Goal: Find specific fact: Find specific fact

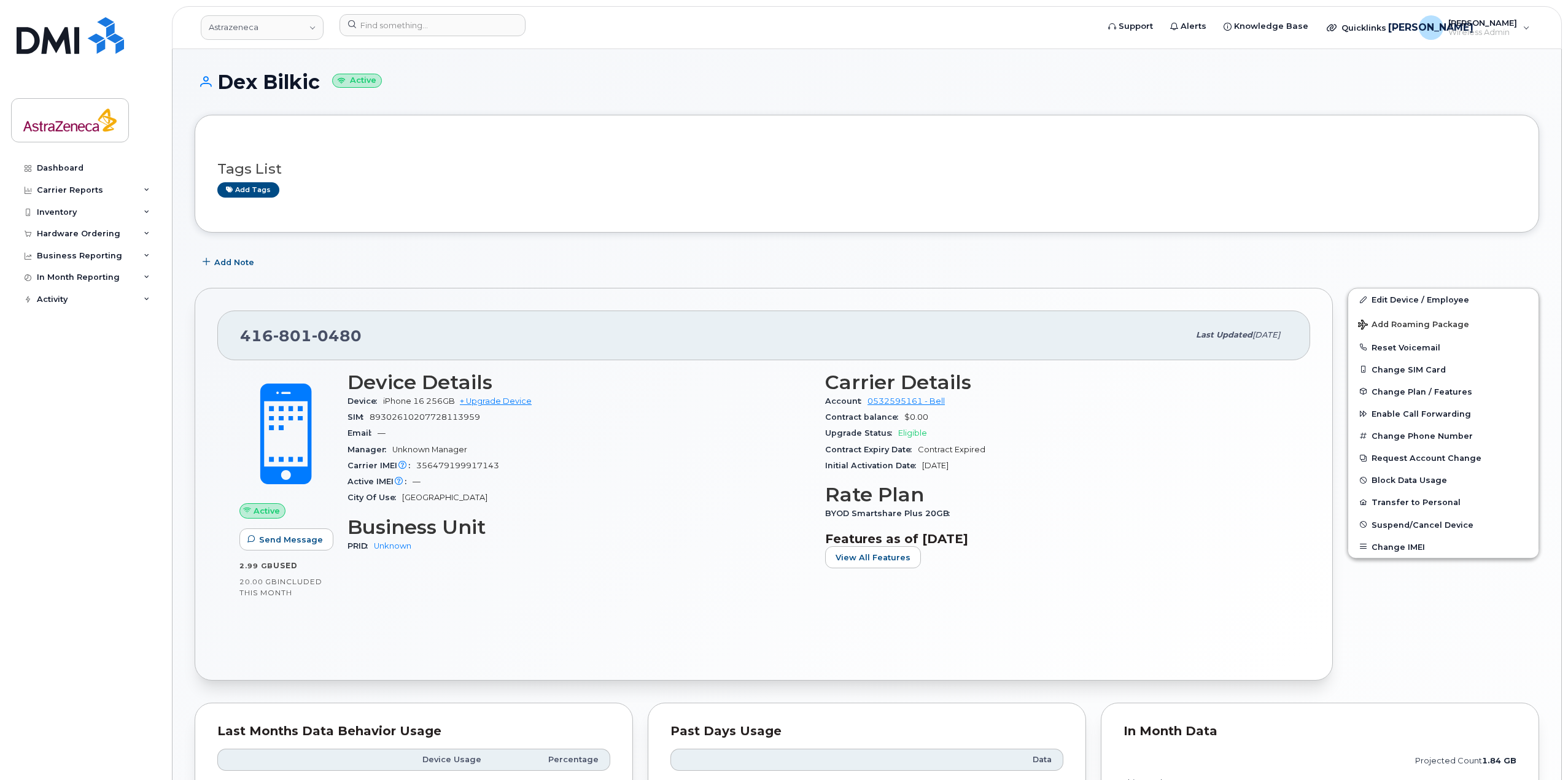
click at [471, 508] on div "Device Details Device iPhone 16 256GB + Upgrade Device SIM [TECHNICAL_ID] Email…" at bounding box center [578, 474] width 477 height 222
click at [415, 29] on input at bounding box center [433, 25] width 186 height 22
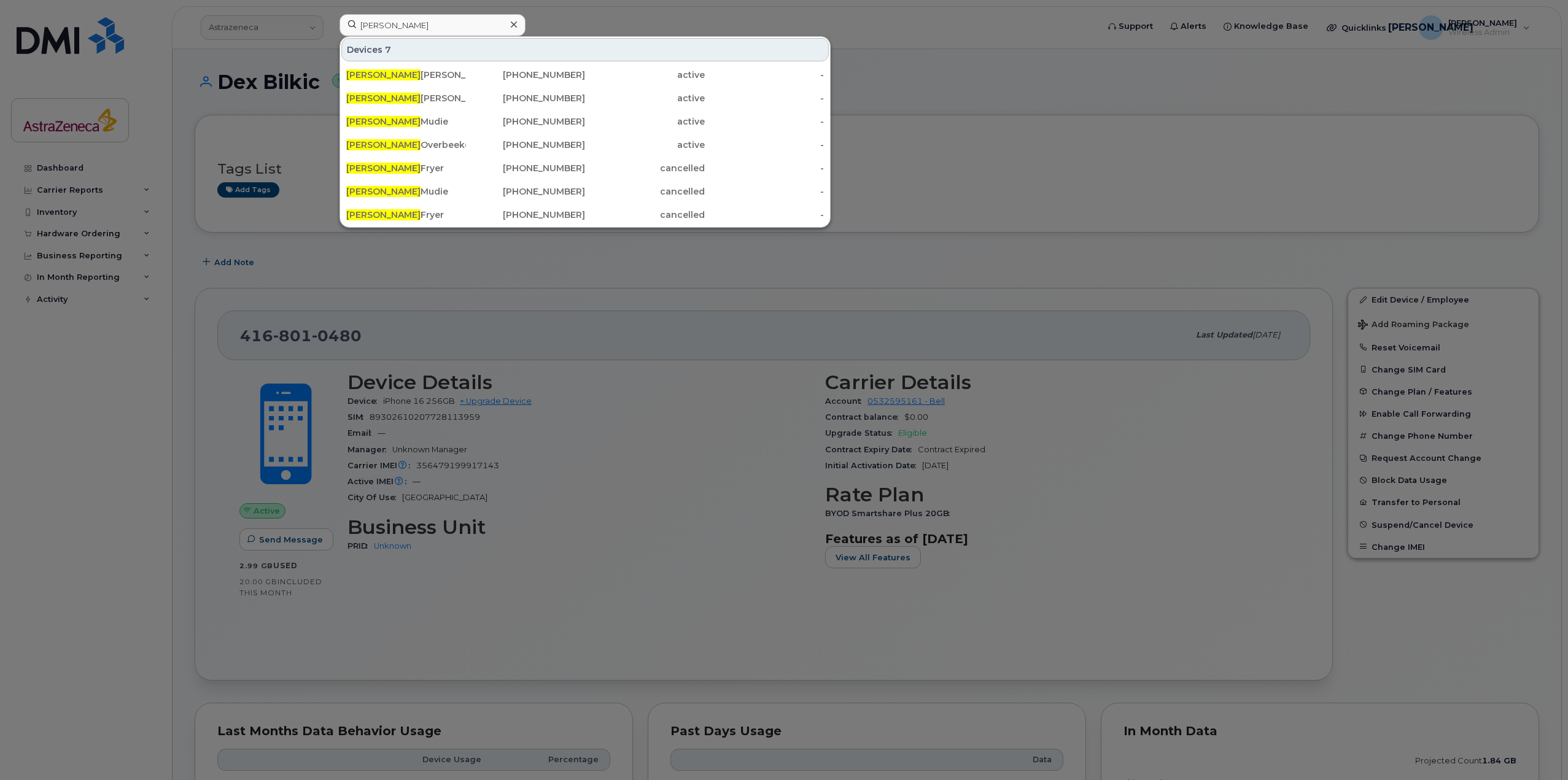
drag, startPoint x: 412, startPoint y: 37, endPoint x: 417, endPoint y: 28, distance: 10.3
click at [412, 36] on div "[PERSON_NAME] 7 [PERSON_NAME] [PHONE_NUMBER] active - [PERSON_NAME] [PHONE_NUMB…" at bounding box center [714, 25] width 750 height 22
click at [417, 28] on input "[PERSON_NAME]" at bounding box center [433, 25] width 186 height 22
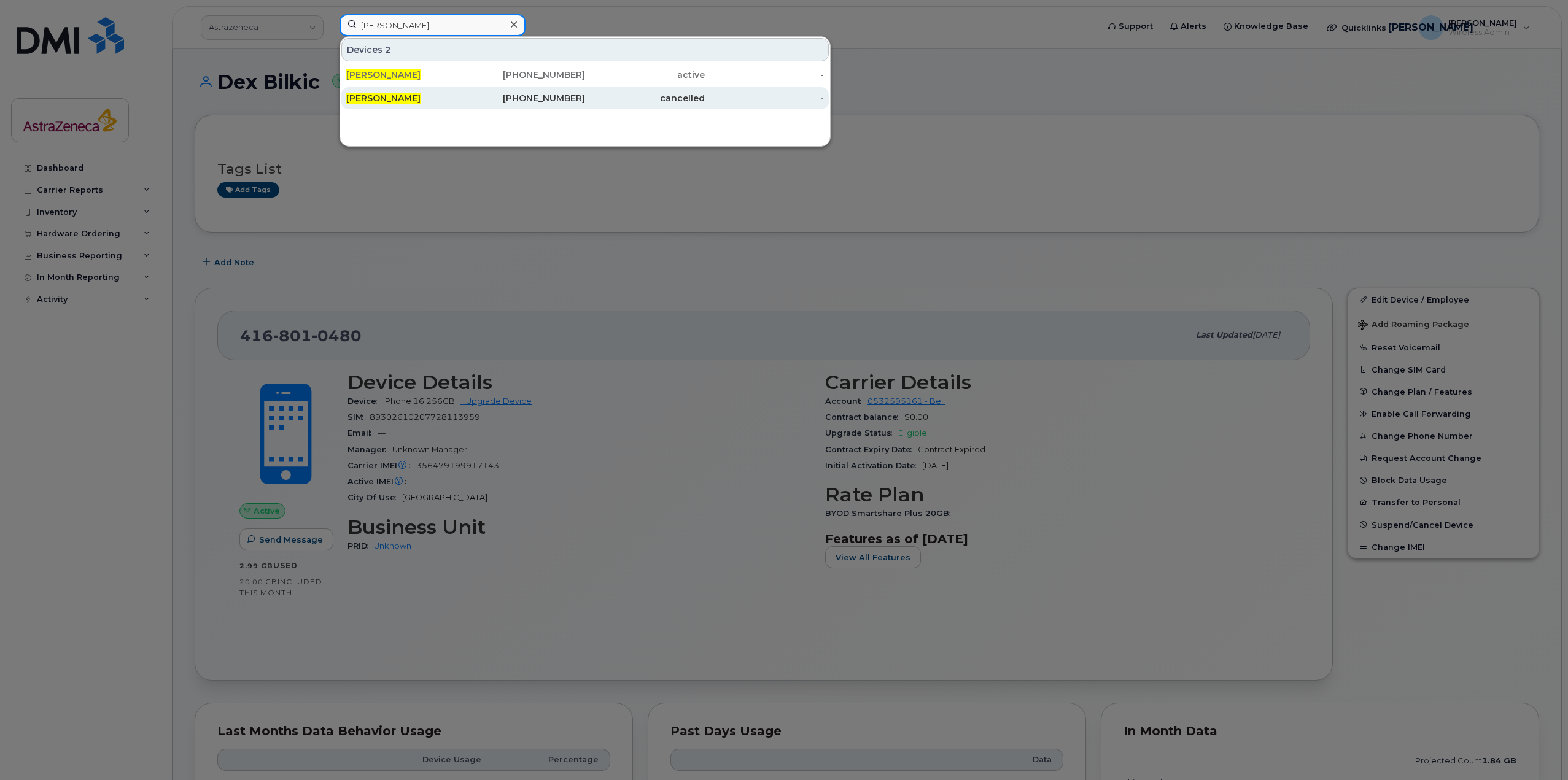
type input "[PERSON_NAME]"
click at [459, 96] on div "[PERSON_NAME]" at bounding box center [406, 98] width 120 height 13
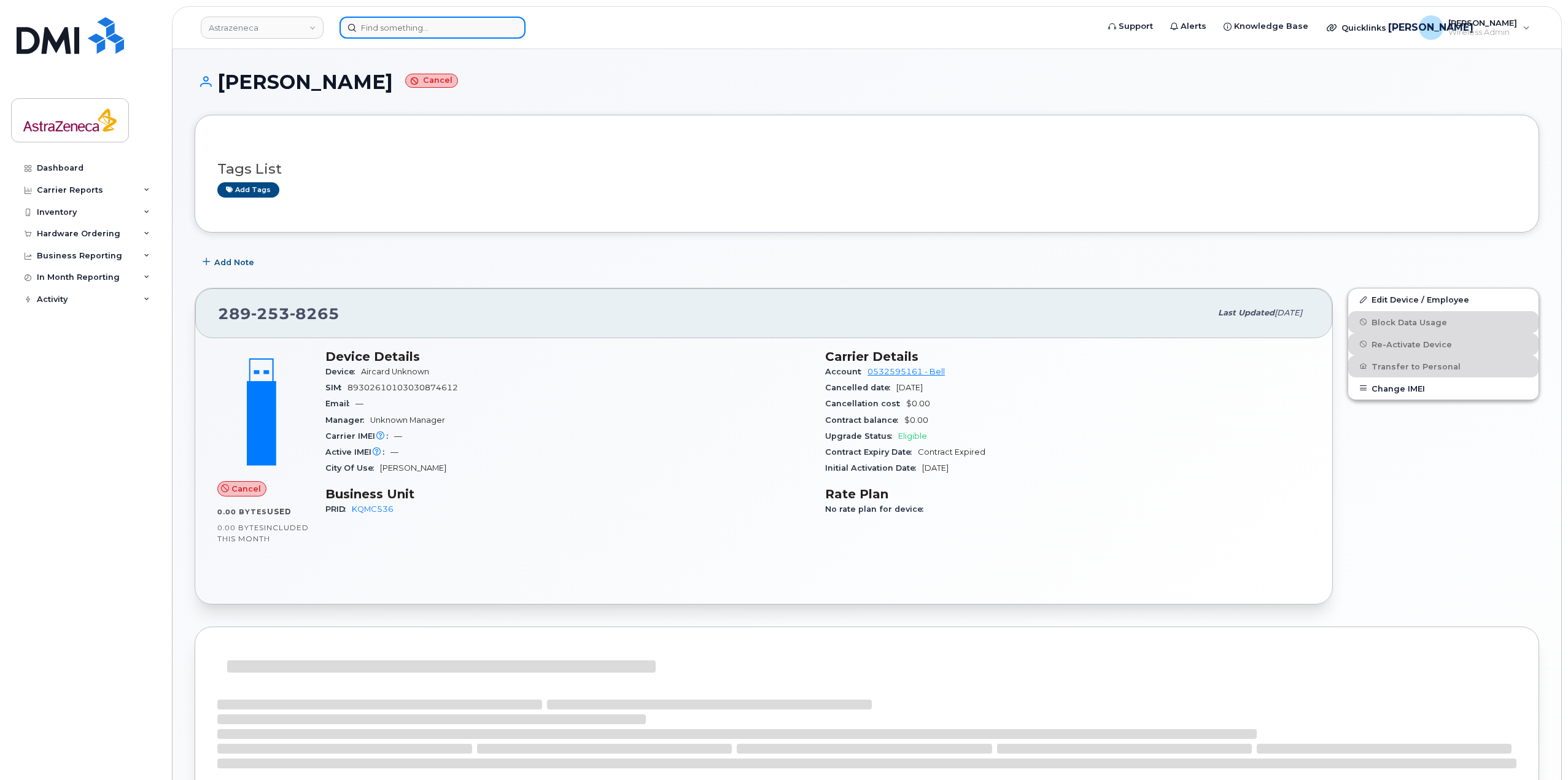
click at [414, 23] on input at bounding box center [433, 28] width 186 height 22
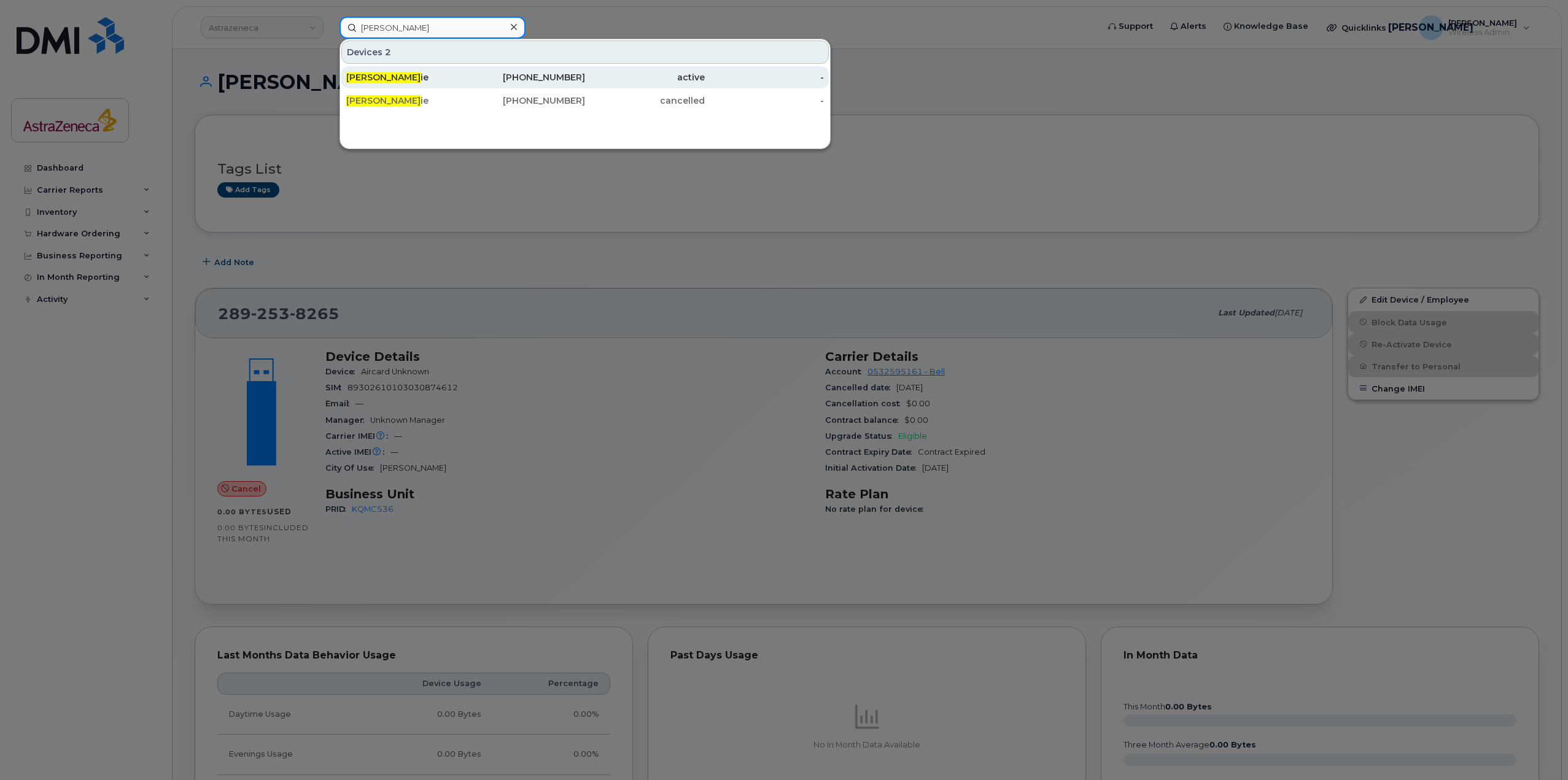
type input "cameron mud"
click at [402, 67] on div "Cameron Mud ie" at bounding box center [406, 77] width 120 height 22
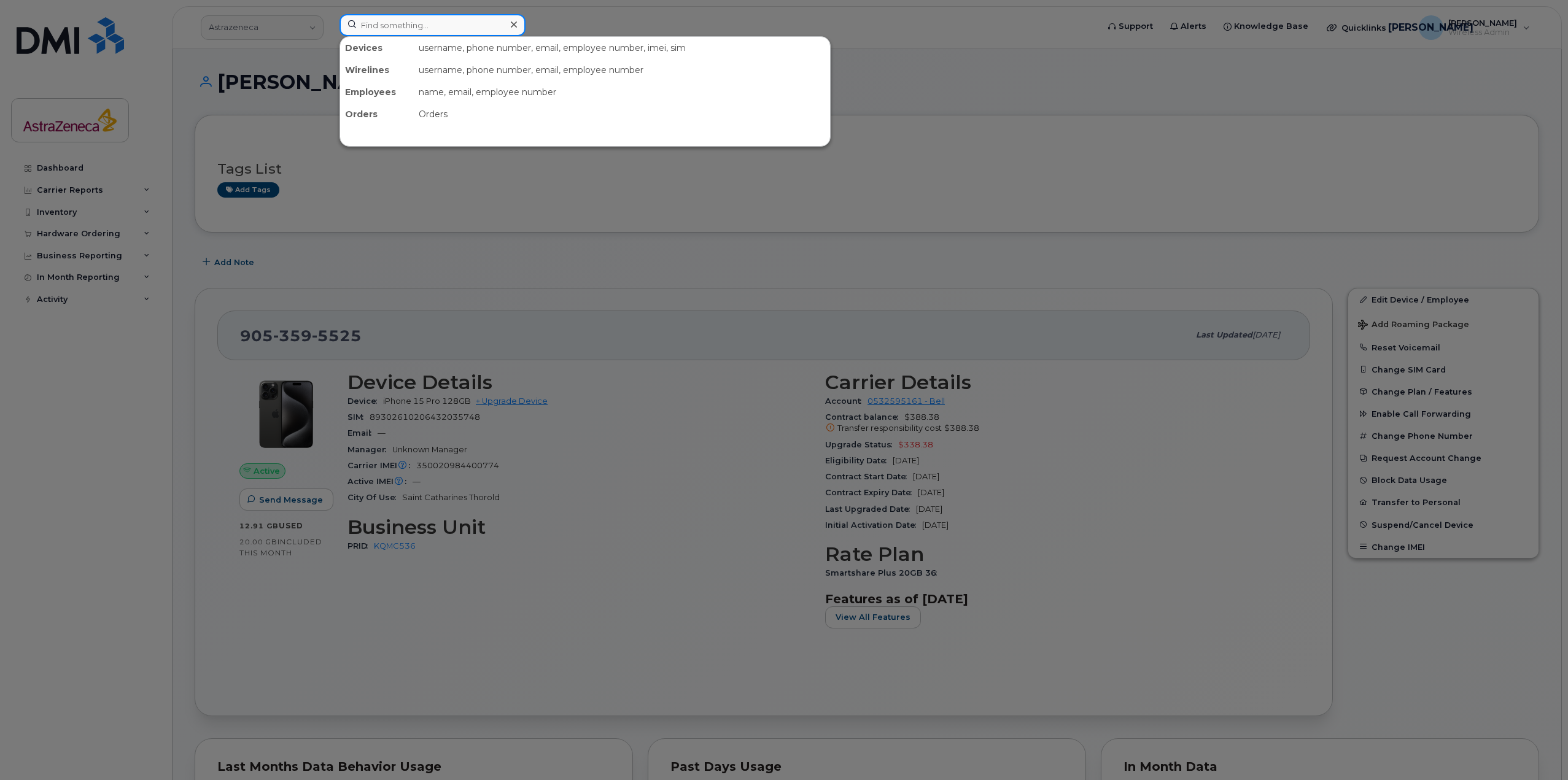
click at [436, 25] on input at bounding box center [433, 25] width 186 height 22
click at [282, 77] on div at bounding box center [784, 390] width 1568 height 780
click at [453, 29] on input at bounding box center [433, 25] width 186 height 22
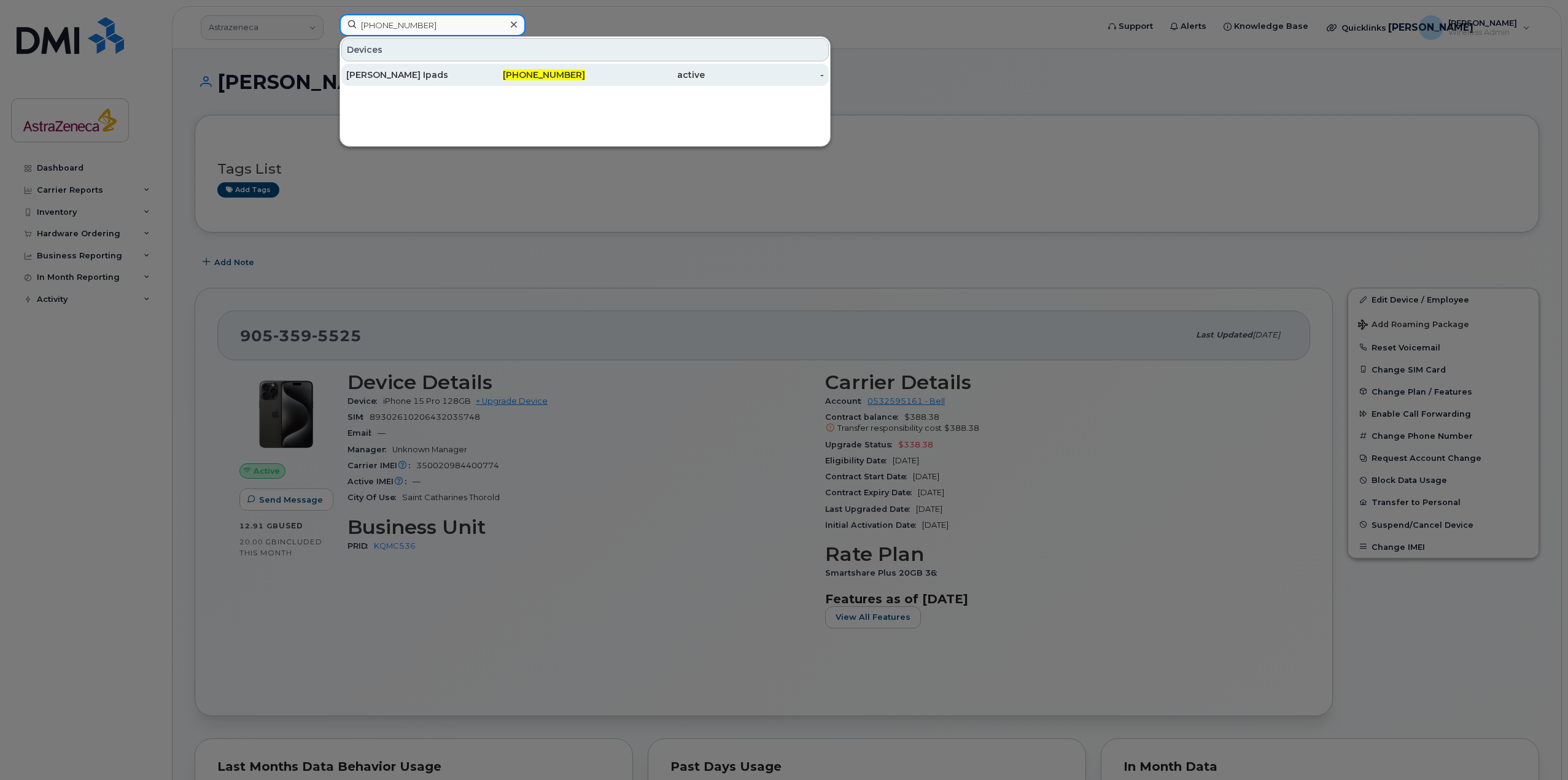
type input "905-302-7745"
click at [461, 76] on div "[PERSON_NAME] Ipads" at bounding box center [406, 75] width 120 height 13
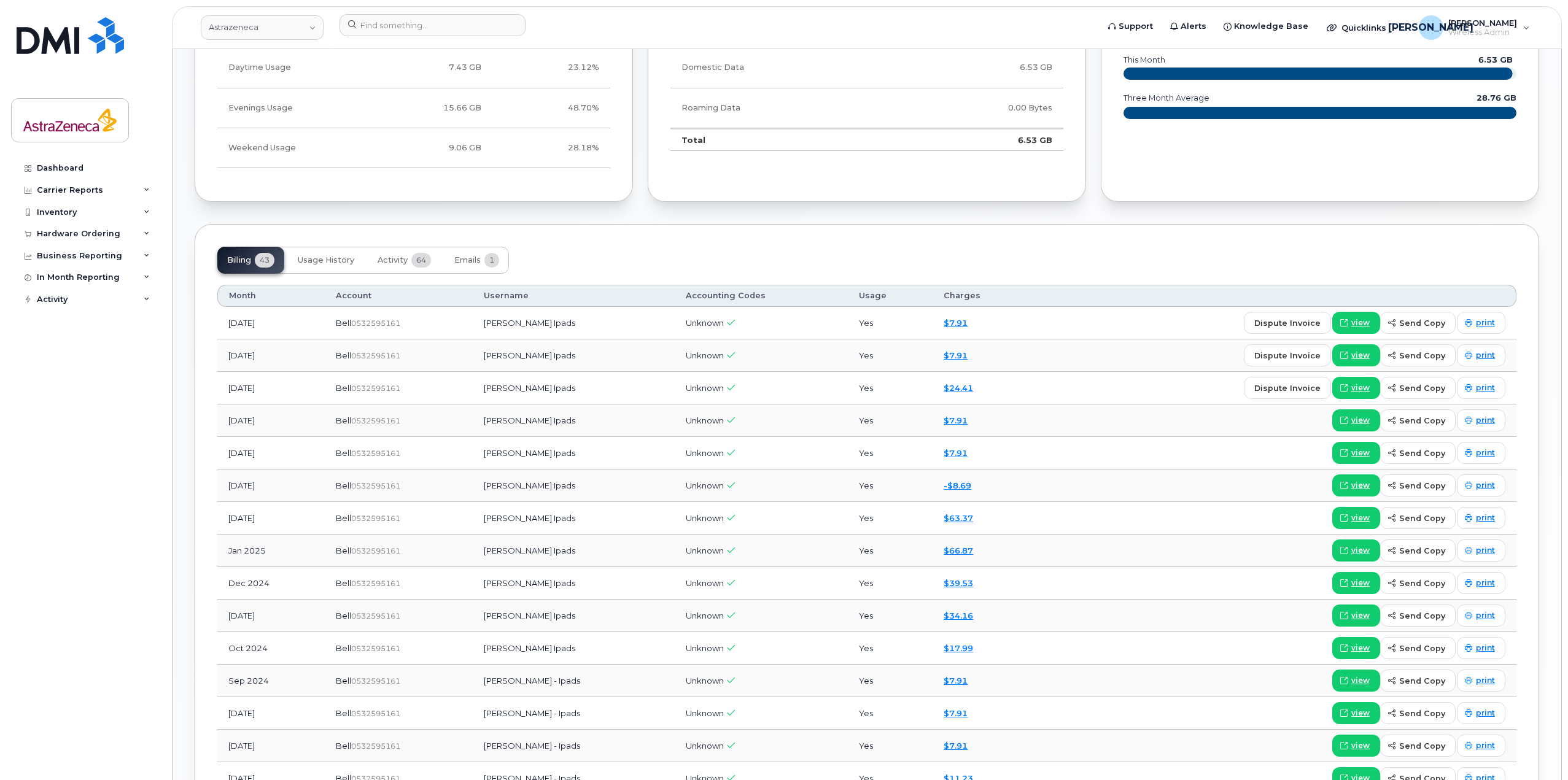
scroll to position [246, 0]
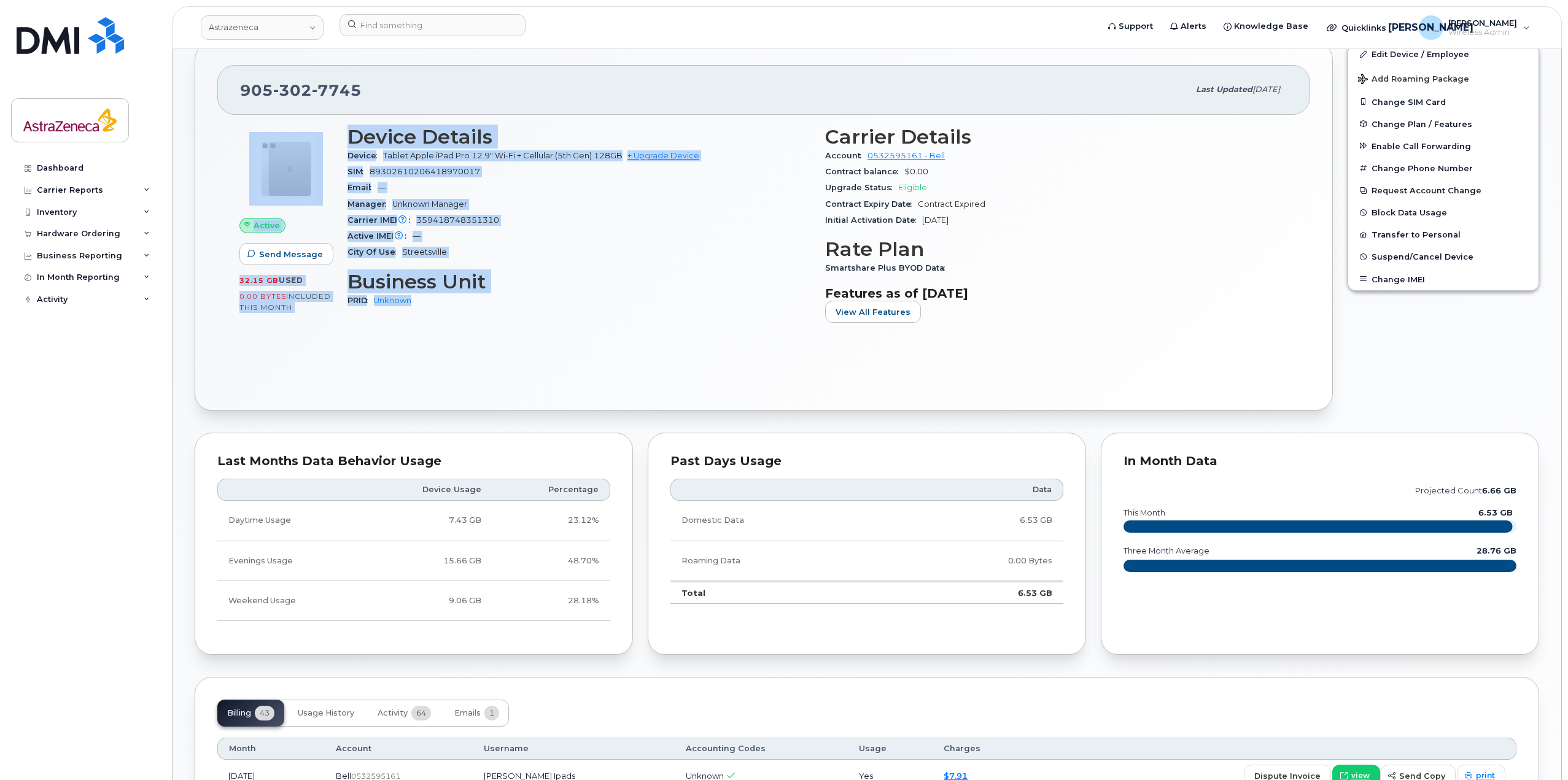
drag, startPoint x: 474, startPoint y: 313, endPoint x: 270, endPoint y: 138, distance: 268.8
click at [272, 140] on div "Active Send Message 32.15 GB  used 0.00 Bytes  included this month Device Detai…" at bounding box center [763, 230] width 1063 height 222
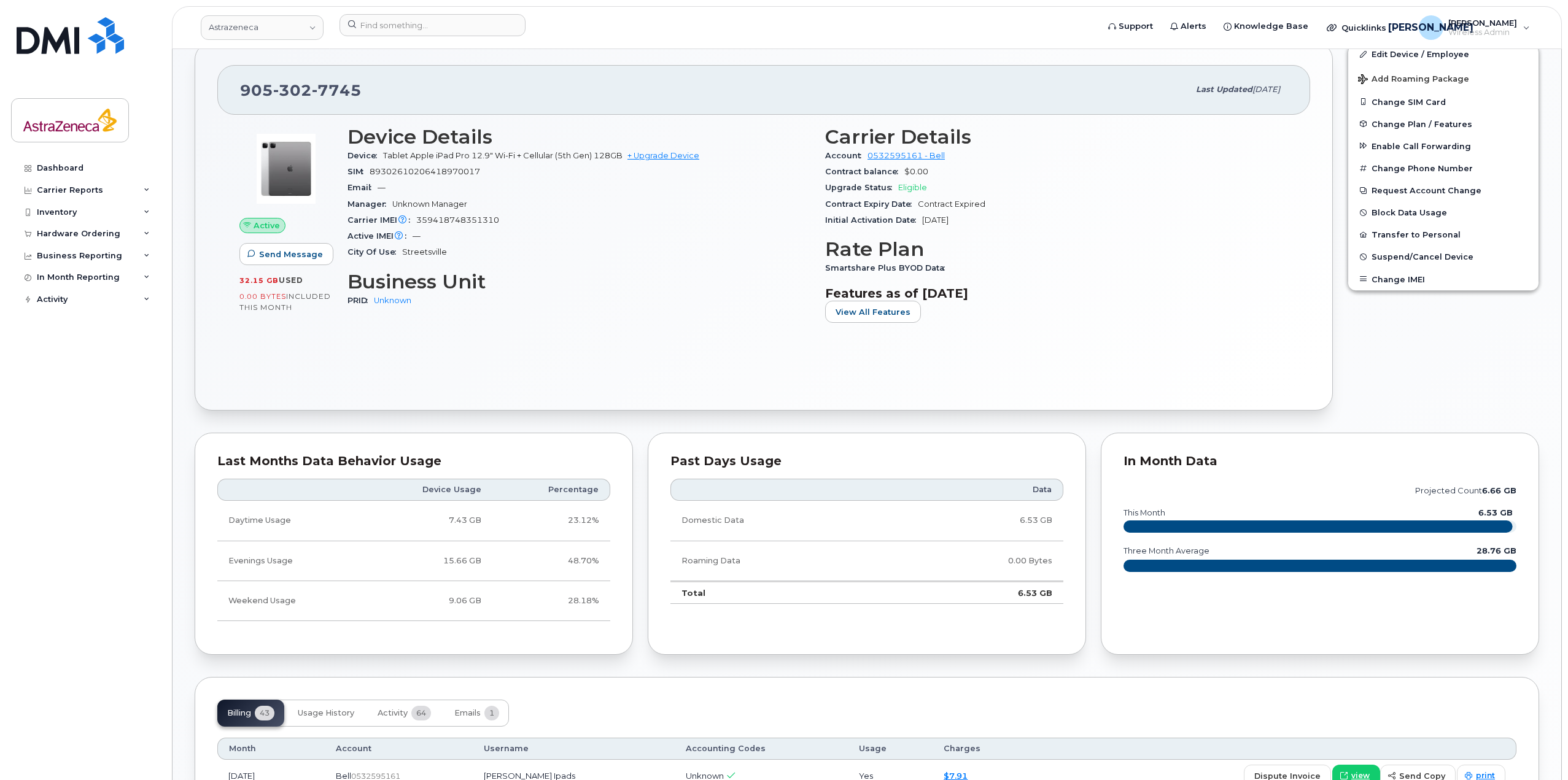
click at [830, 365] on div "Active Send Message 32.15 GB  used 0.00 Bytes  included this month Device Detai…" at bounding box center [763, 251] width 1092 height 273
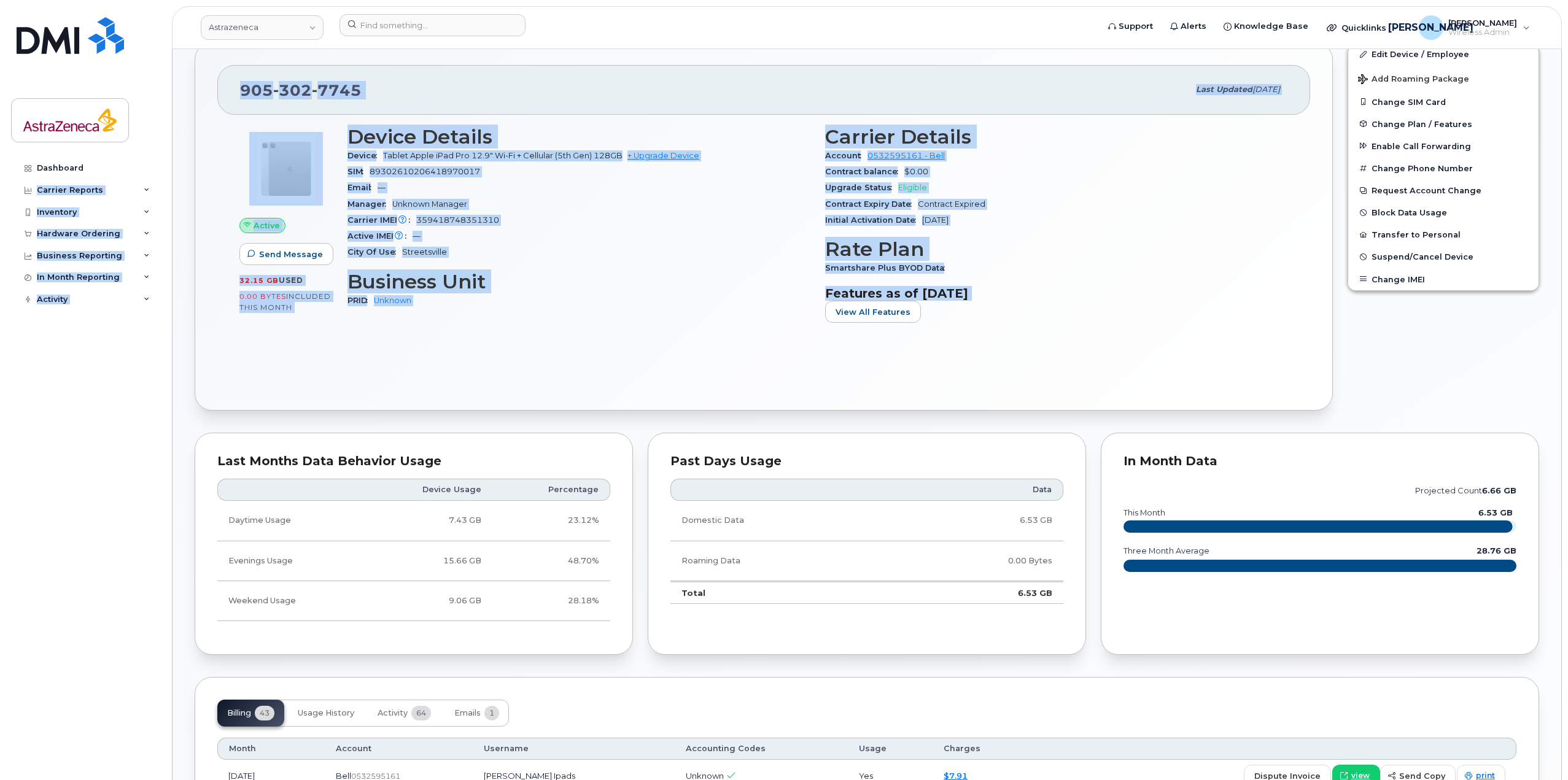
drag, startPoint x: 969, startPoint y: 326, endPoint x: 418, endPoint y: 265, distance: 554.4
click at [172, 159] on div "Astrazeneca Support Alerts Knowledge Base Quicklinks Suspend / Cancel Device Ch…" at bounding box center [866, 732] width 1390 height 1857
click at [898, 332] on div "Carrier Details Account 0532595161 - Bell Contract balance $0.00 Upgrade Status…" at bounding box center [1057, 230] width 477 height 222
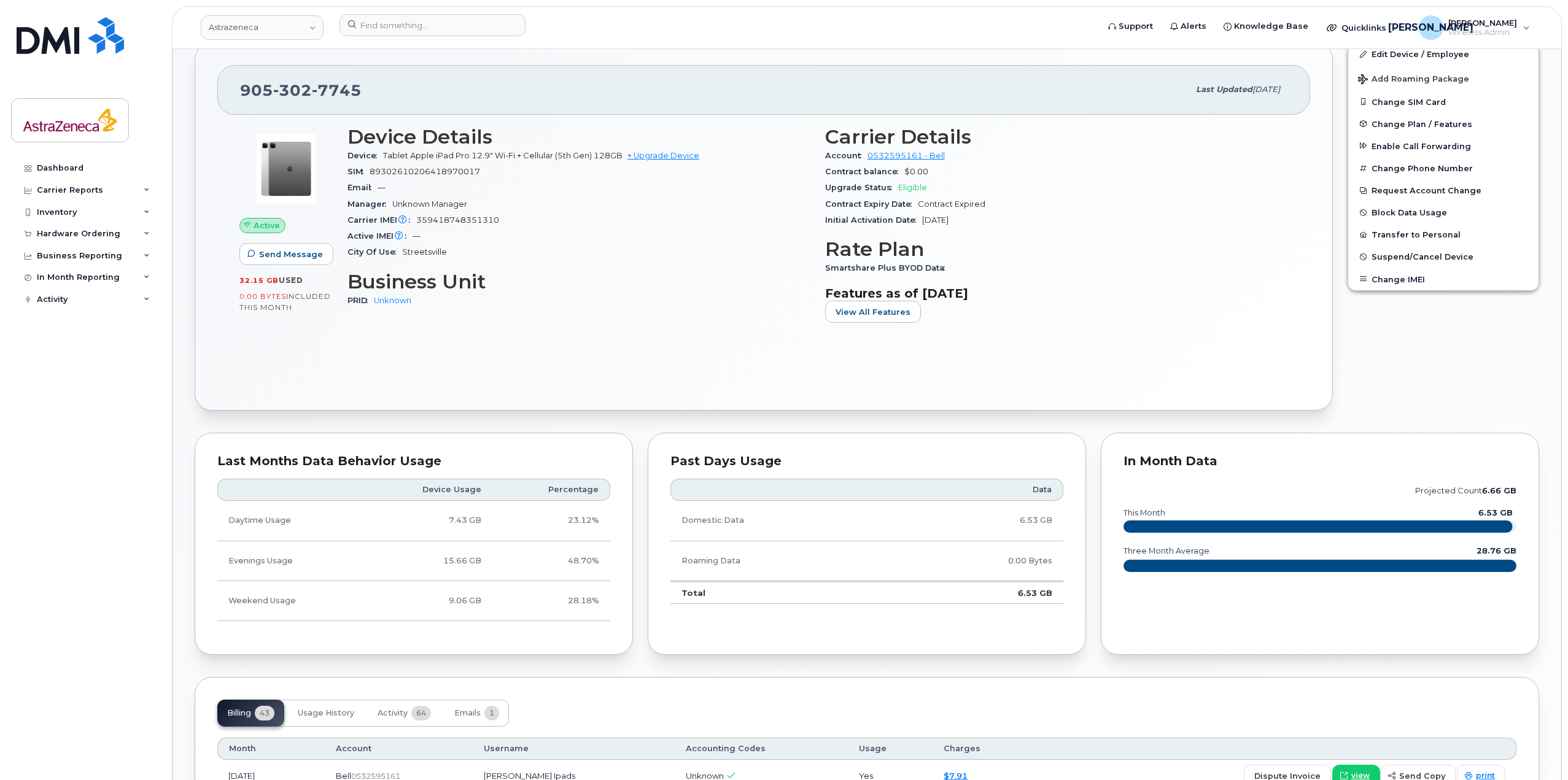
drag, startPoint x: 1008, startPoint y: 273, endPoint x: 478, endPoint y: 153, distance: 543.4
click at [478, 153] on div "Device Details Device Tablet Apple iPad Pro 12.9" Wi-Fi + Cellular (5th Gen) 12…" at bounding box center [817, 230] width 955 height 222
drag, startPoint x: 694, startPoint y: 249, endPoint x: 729, endPoint y: 359, distance: 115.4
click at [694, 249] on div "City Of Use Streetsville" at bounding box center [579, 252] width 463 height 16
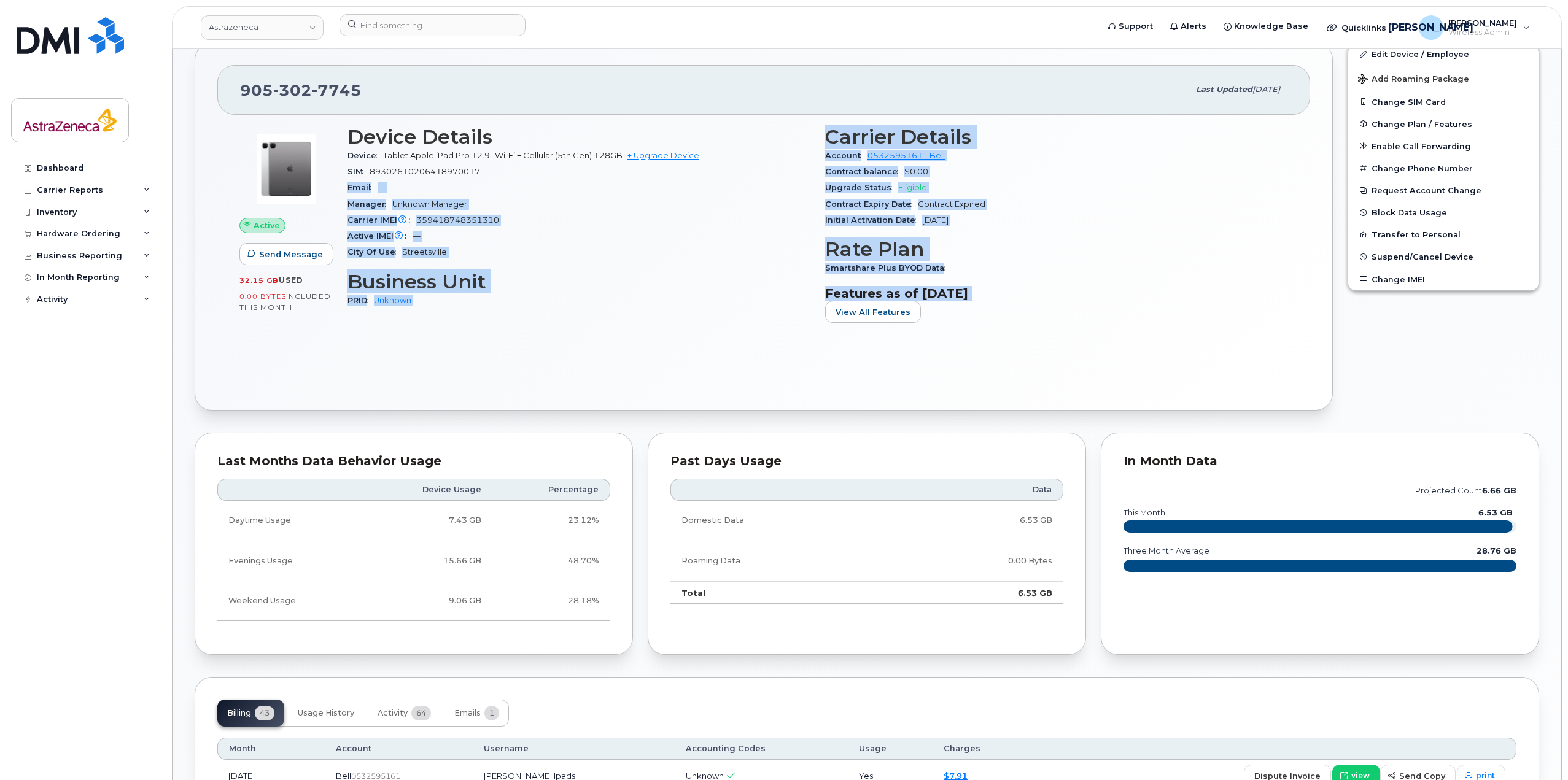
drag, startPoint x: 1041, startPoint y: 316, endPoint x: 504, endPoint y: 183, distance: 553.2
click at [497, 176] on div "Device Details Device Tablet Apple iPad Pro 12.9" Wi-Fi + Cellular (5th Gen) 12…" at bounding box center [817, 230] width 955 height 222
drag, startPoint x: 653, startPoint y: 248, endPoint x: 695, endPoint y: 264, distance: 44.9
click at [652, 248] on div "City Of Use Streetsville" at bounding box center [579, 252] width 463 height 16
click at [966, 298] on h3 "Features as of [DATE]" at bounding box center [1057, 293] width 463 height 14
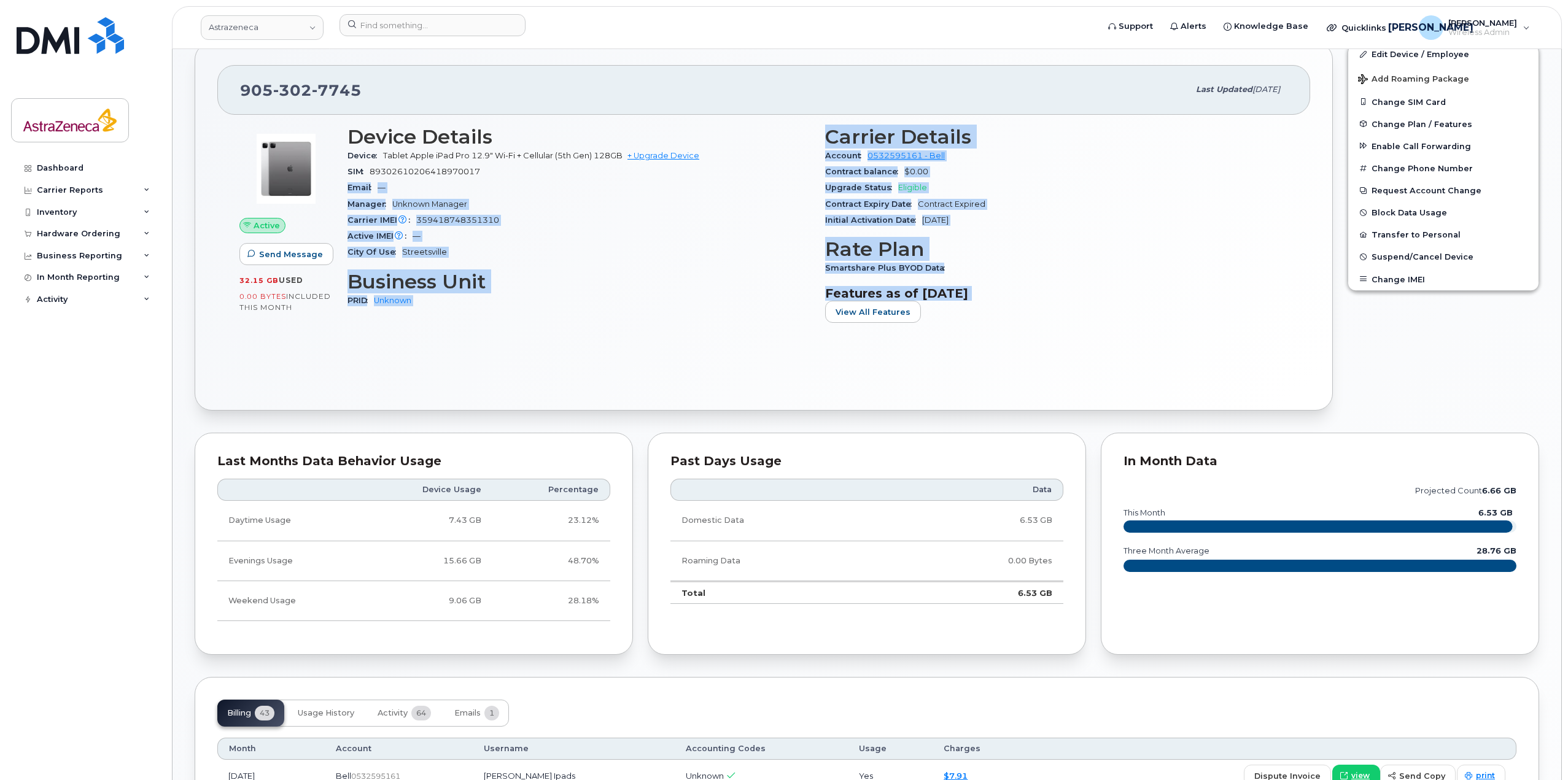
click at [1034, 300] on h3 "Features as of [DATE]" at bounding box center [1057, 293] width 463 height 14
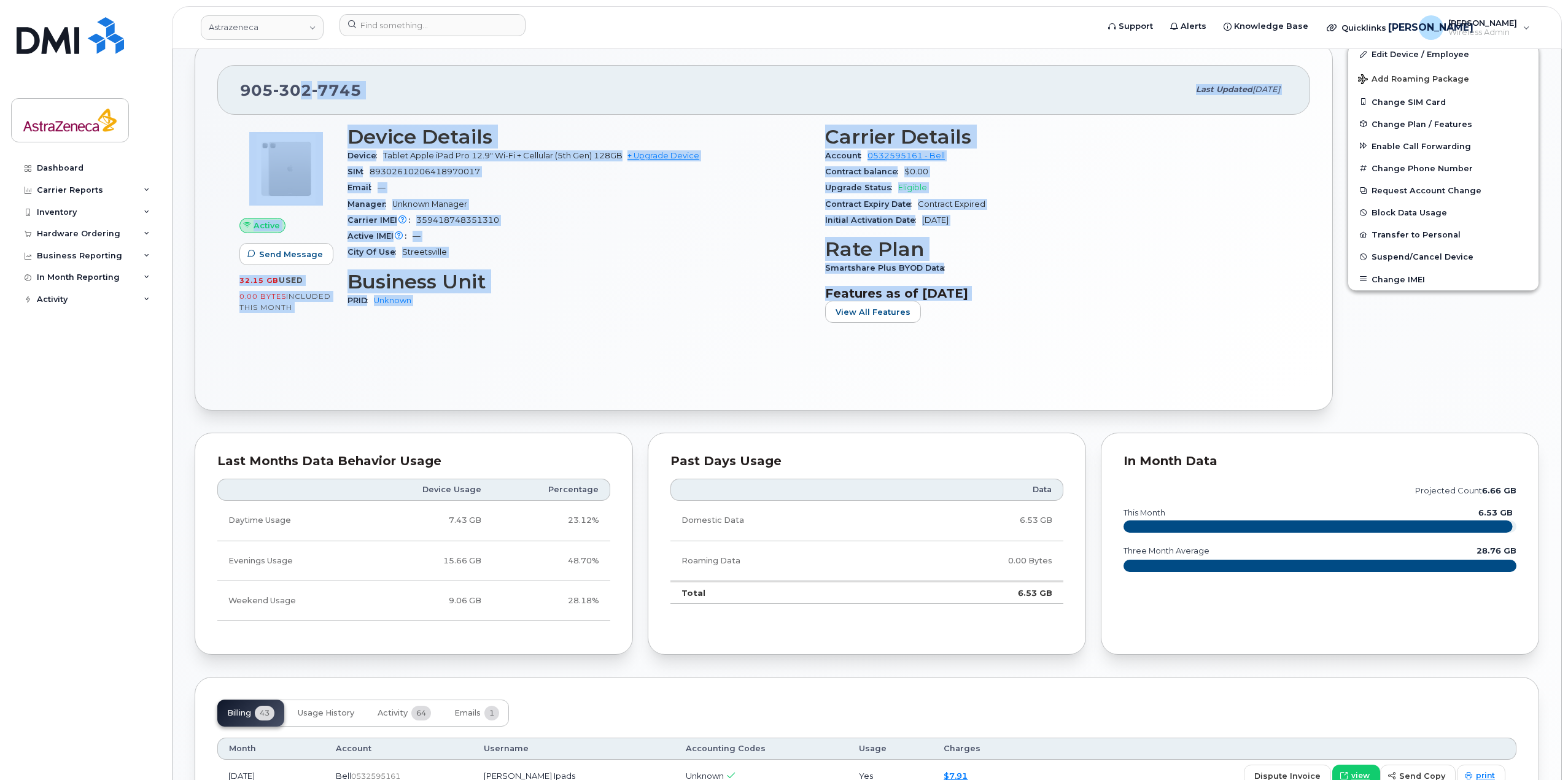
drag, startPoint x: 1034, startPoint y: 303, endPoint x: 297, endPoint y: 113, distance: 761.1
click at [297, 113] on div "905 302 7745 Last updated Sep 11, 2025 Active Send Message 32.15 GB  used 0.00 …" at bounding box center [763, 226] width 1138 height 368
click at [563, 229] on div "Active IMEI Active IMEI is refreshed daily with a delay of up to 48 hours follo…" at bounding box center [579, 236] width 463 height 16
drag, startPoint x: 1024, startPoint y: 313, endPoint x: 252, endPoint y: 164, distance: 786.2
click at [252, 164] on div "Active Send Message 32.15 GB  used 0.00 Bytes  included this month Device Detai…" at bounding box center [763, 230] width 1063 height 222
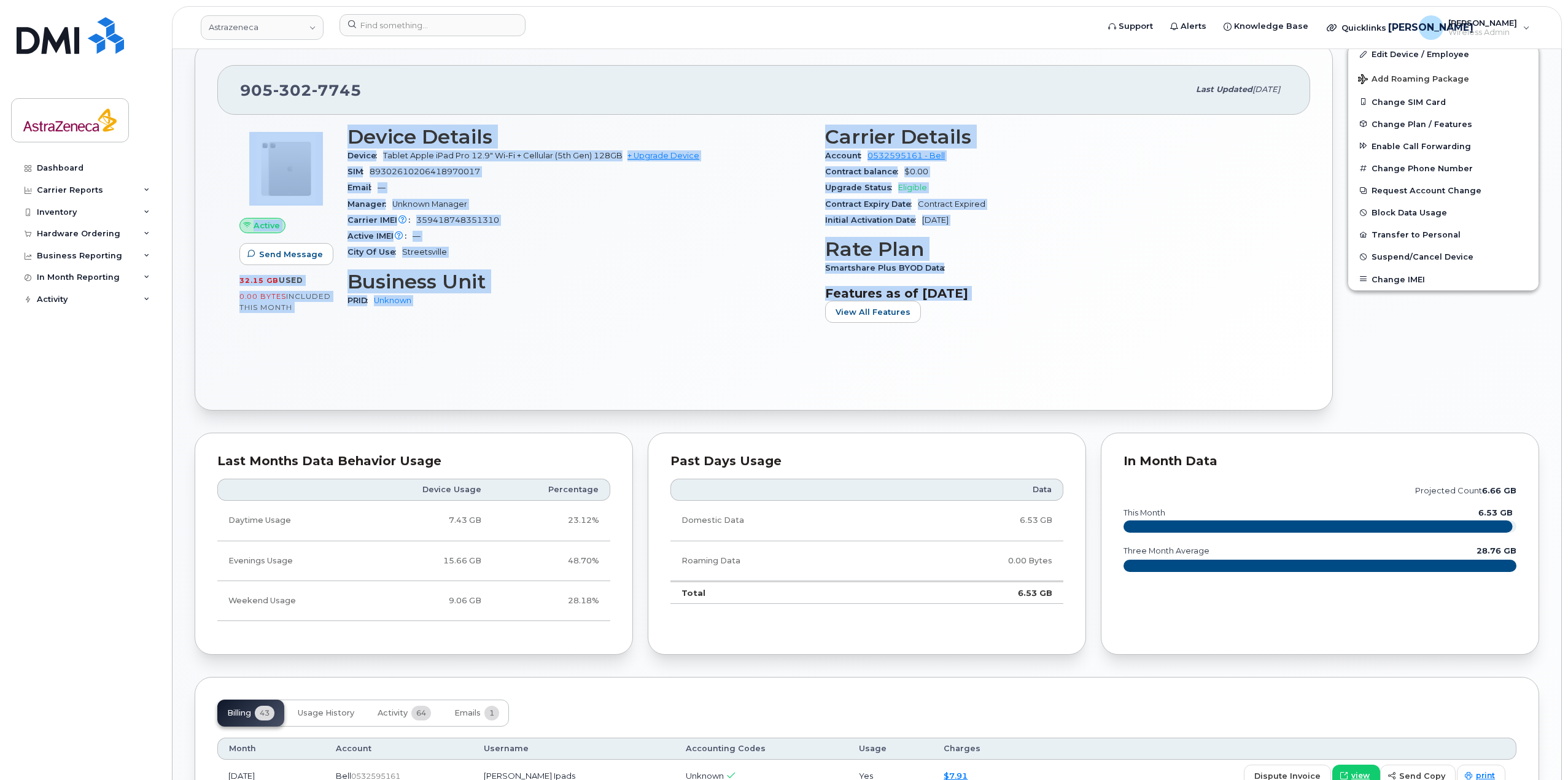
click at [595, 277] on h3 "Business Unit" at bounding box center [579, 281] width 463 height 22
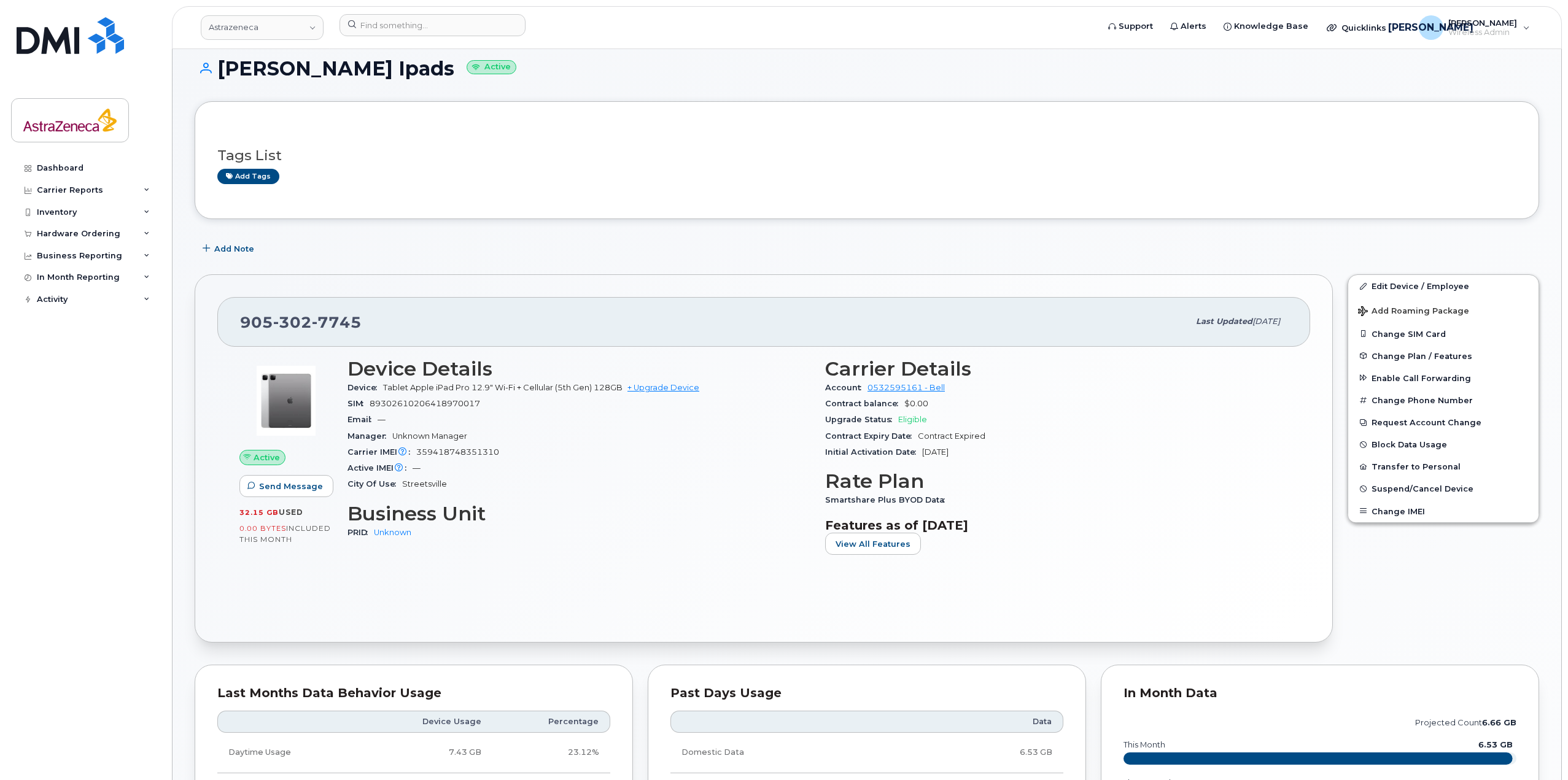
scroll to position [0, 0]
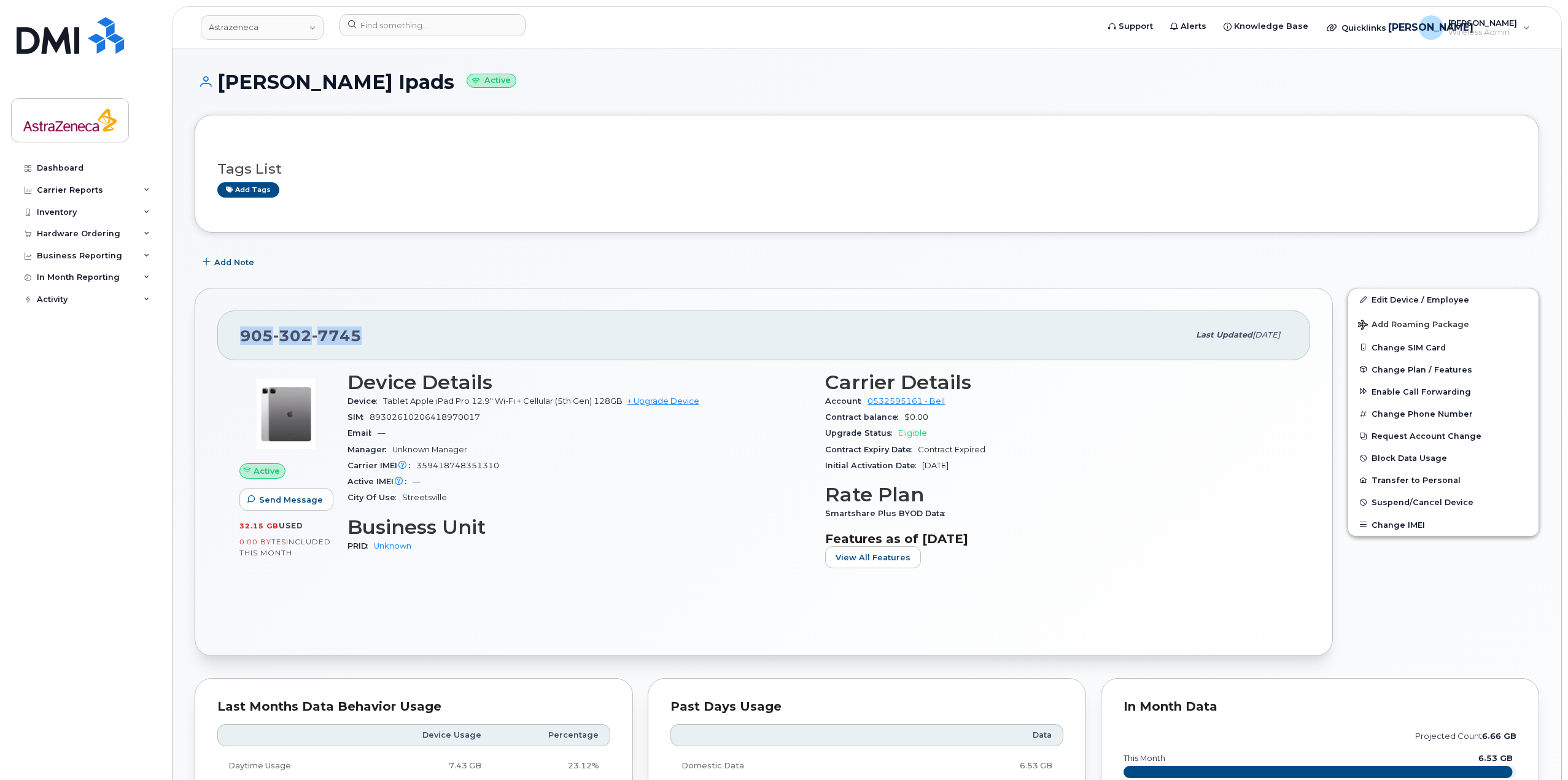
drag, startPoint x: 340, startPoint y: 338, endPoint x: 234, endPoint y: 332, distance: 106.2
click at [234, 332] on div "905 302 7745 Last updated Sep 11, 2025" at bounding box center [763, 334] width 1092 height 49
drag, startPoint x: 220, startPoint y: 89, endPoint x: 426, endPoint y: 105, distance: 206.6
click at [426, 105] on div "Nick Pearce Ipads Active" at bounding box center [867, 93] width 1345 height 44
drag, startPoint x: 395, startPoint y: 340, endPoint x: 206, endPoint y: 338, distance: 189.0
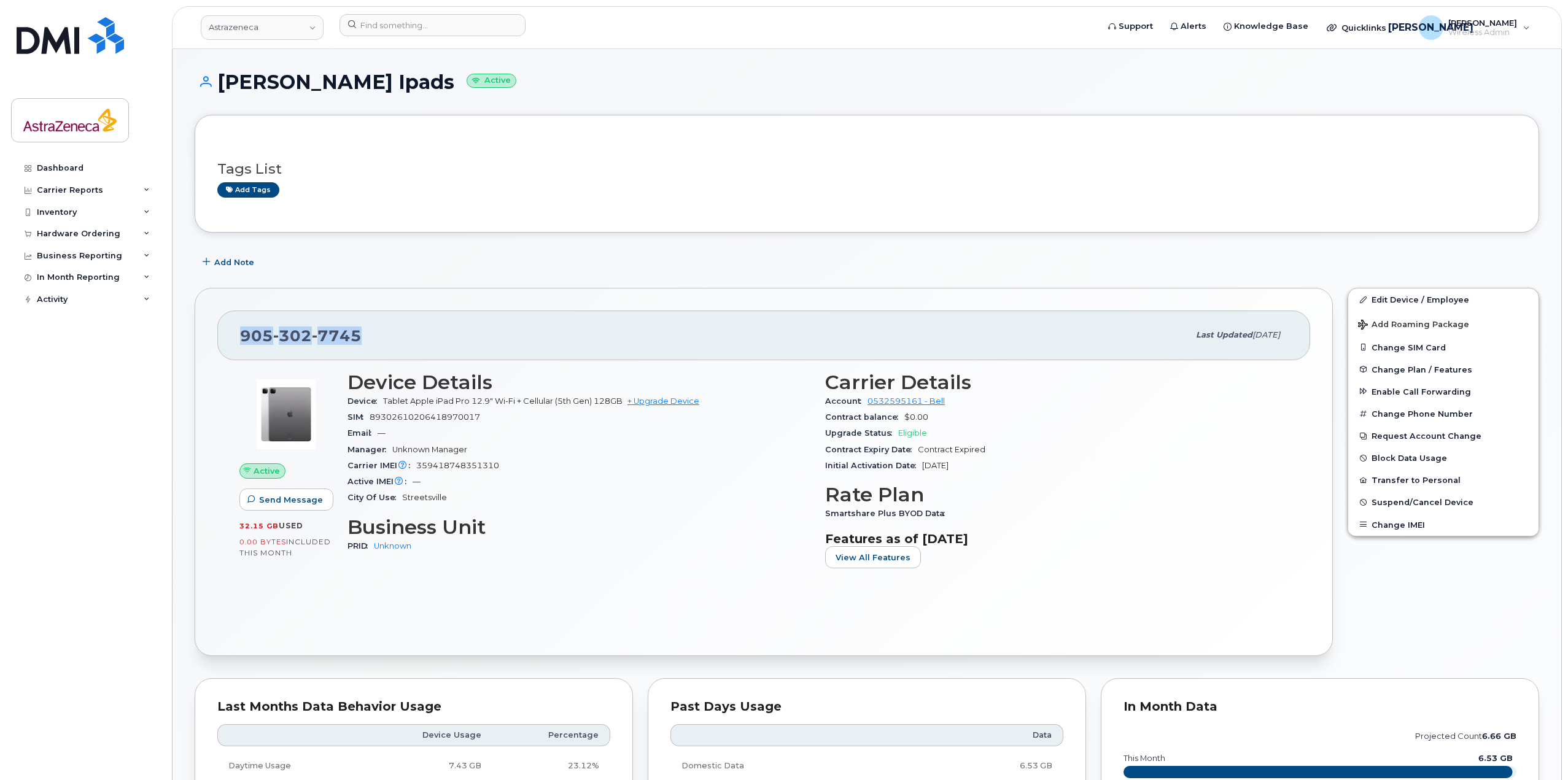
click at [206, 338] on div "905 302 7745 Last updated Sep 11, 2025 Active Send Message 32.15 GB  used 0.00 …" at bounding box center [763, 472] width 1138 height 368
copy span "905 302 7745"
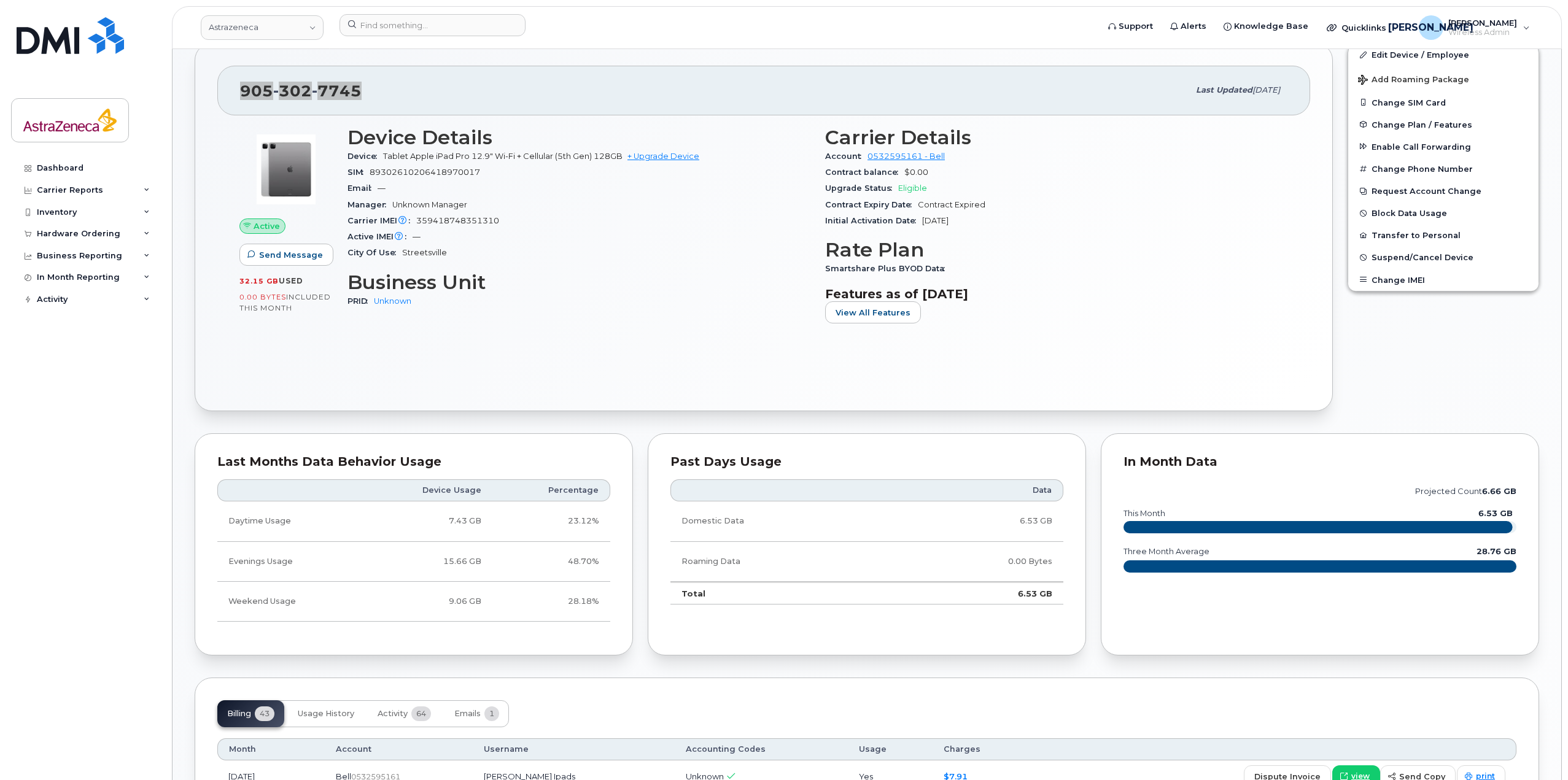
scroll to position [246, 0]
drag, startPoint x: 977, startPoint y: 226, endPoint x: 867, endPoint y: 209, distance: 111.3
click at [868, 209] on section "Carrier Details Account 0532595161 - Bell Contract balance $0.00 Upgrade Status…" at bounding box center [1057, 177] width 463 height 103
click at [867, 209] on div "Contract Expiry Date Contract Expired" at bounding box center [1057, 205] width 463 height 16
drag, startPoint x: 966, startPoint y: 232, endPoint x: 866, endPoint y: 218, distance: 101.0
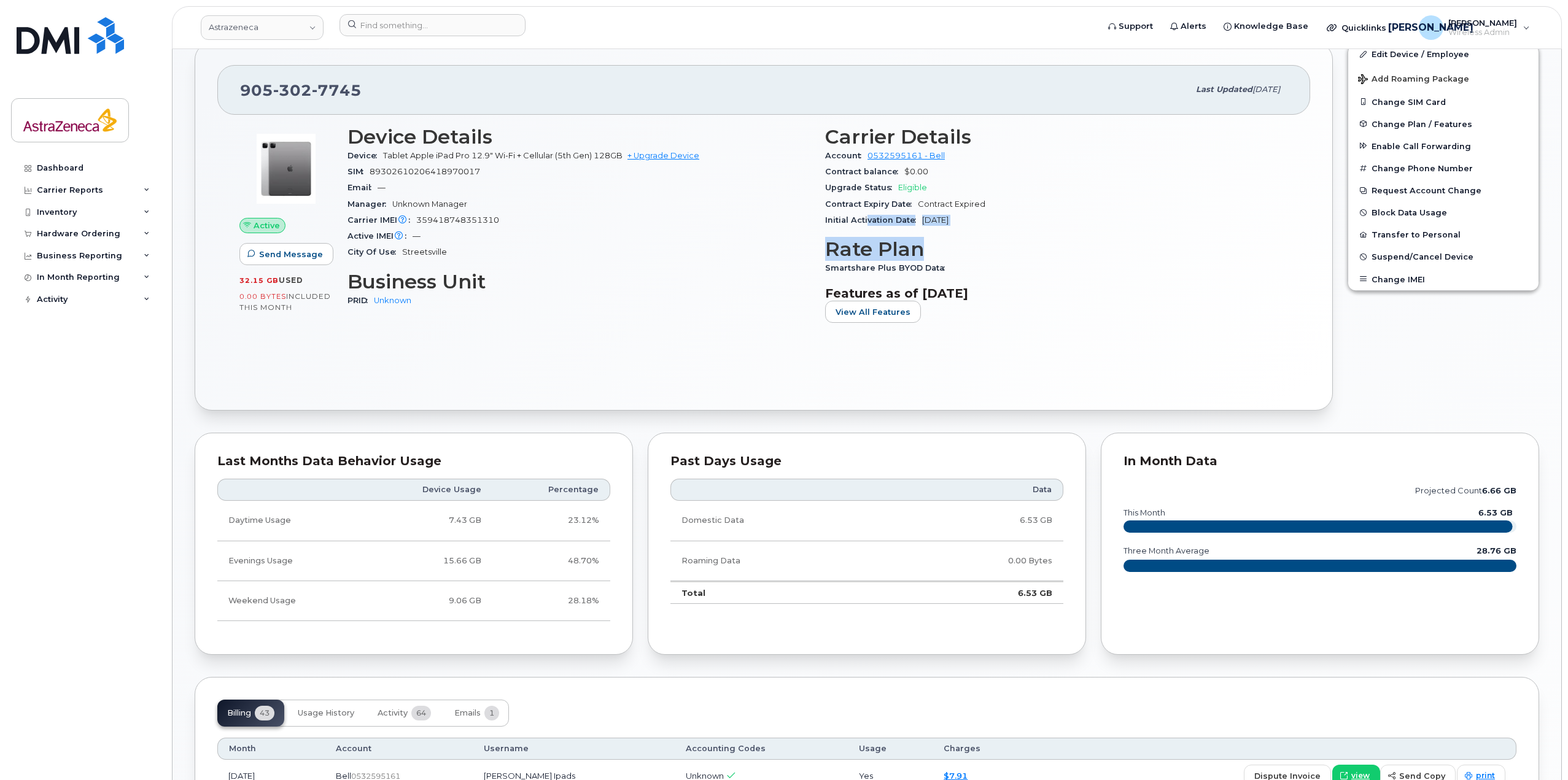
click at [866, 218] on div "Carrier Details Account 0532595161 - Bell Contract balance $0.00 Upgrade Status…" at bounding box center [1057, 230] width 477 height 222
drag, startPoint x: 866, startPoint y: 218, endPoint x: 991, endPoint y: 214, distance: 125.1
click at [865, 218] on span "Initial Activation Date" at bounding box center [873, 220] width 97 height 9
click at [891, 213] on div "Initial Activation Date Jan 26, 2022" at bounding box center [1057, 221] width 463 height 16
click at [987, 228] on div "Initial Activation Date Jan 26, 2022" at bounding box center [1057, 221] width 463 height 16
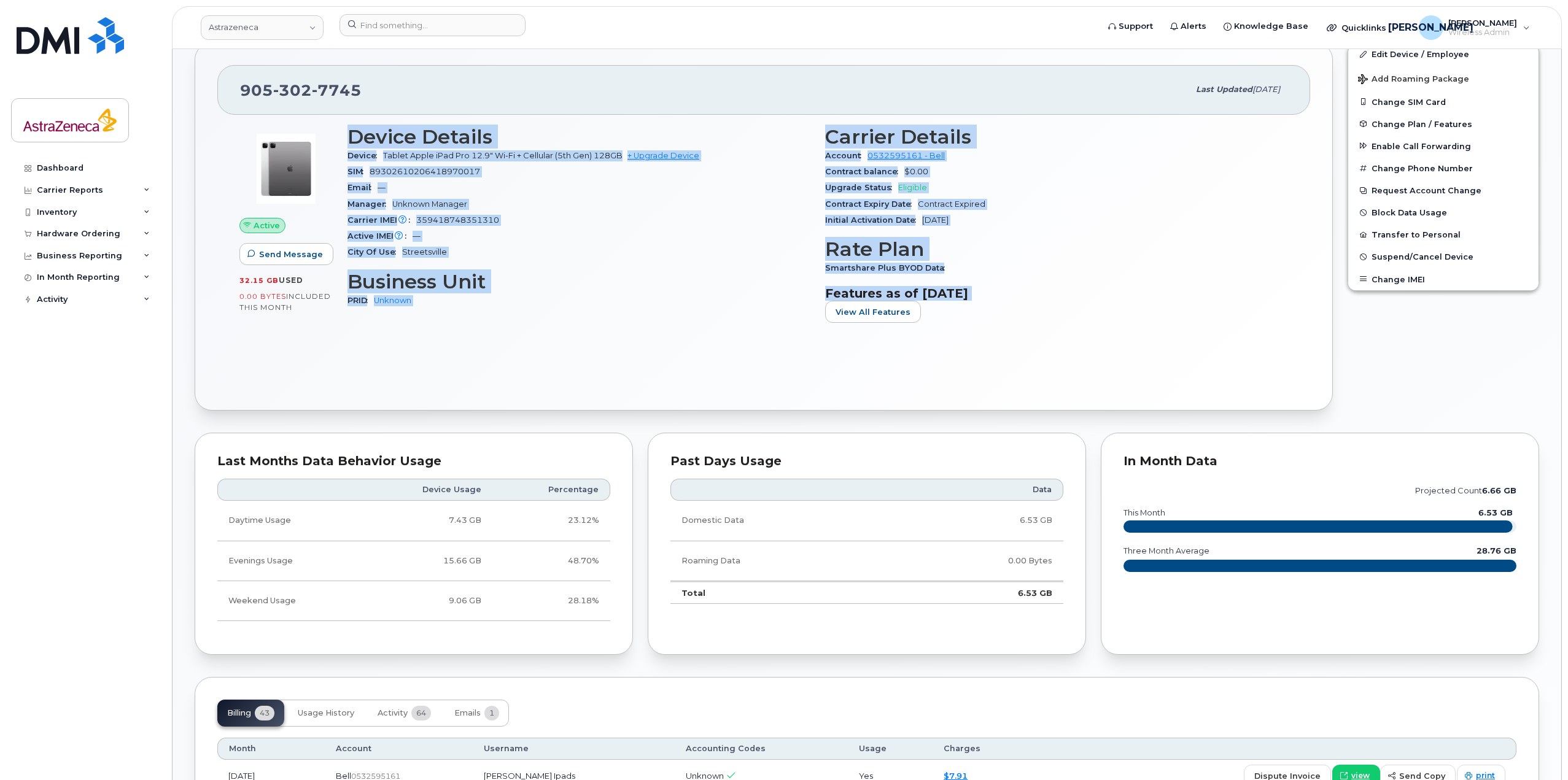
drag, startPoint x: 390, startPoint y: 154, endPoint x: 1117, endPoint y: 323, distance: 746.4
click at [1117, 323] on div "Device Details Device Tablet Apple iPad Pro 12.9" Wi-Fi + Cellular (5th Gen) 12…" at bounding box center [817, 230] width 955 height 222
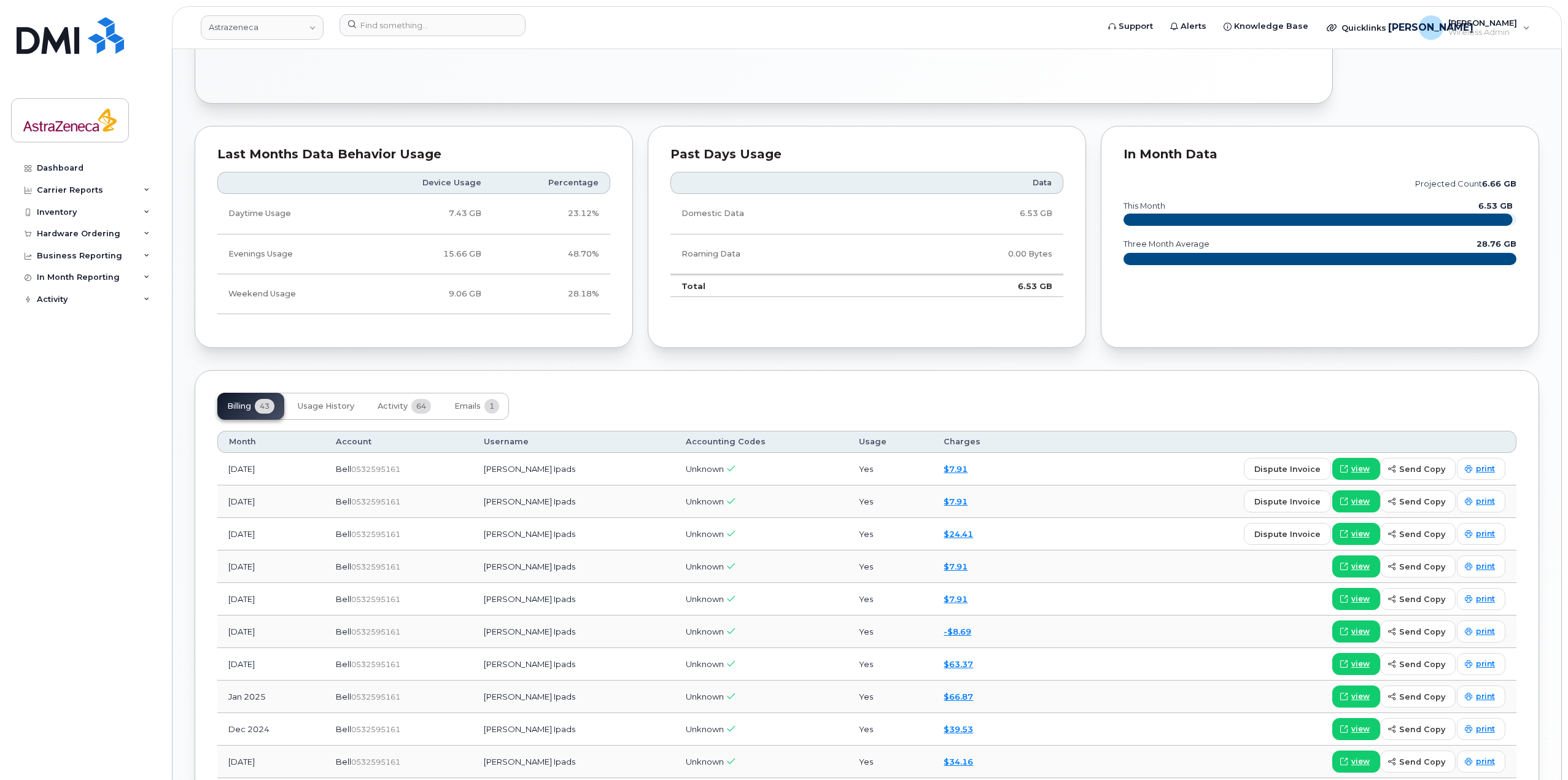
scroll to position [0, 0]
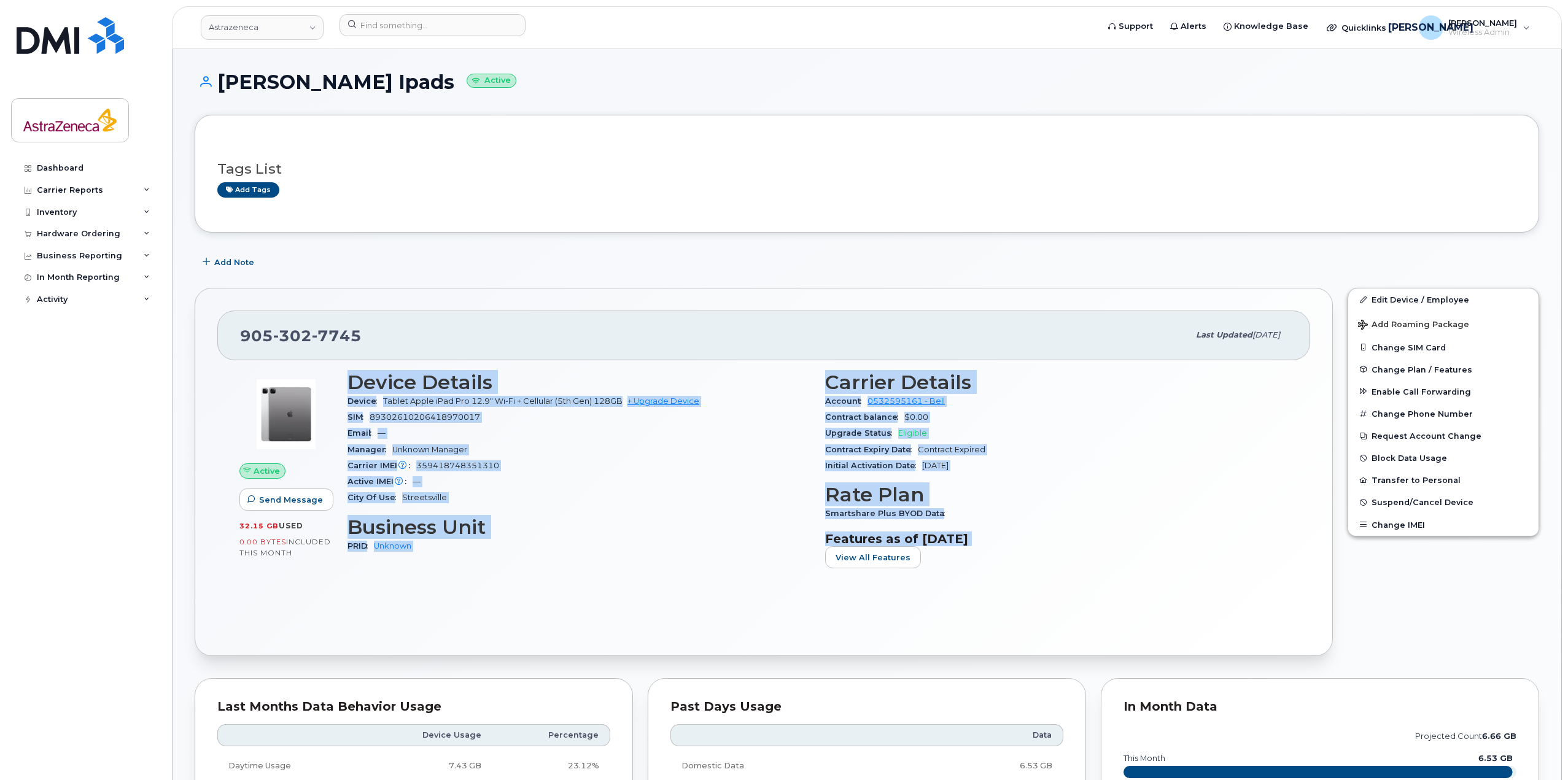
click at [638, 478] on div "Active IMEI Active IMEI is refreshed daily with a delay of up to 48 hours follo…" at bounding box center [579, 482] width 463 height 16
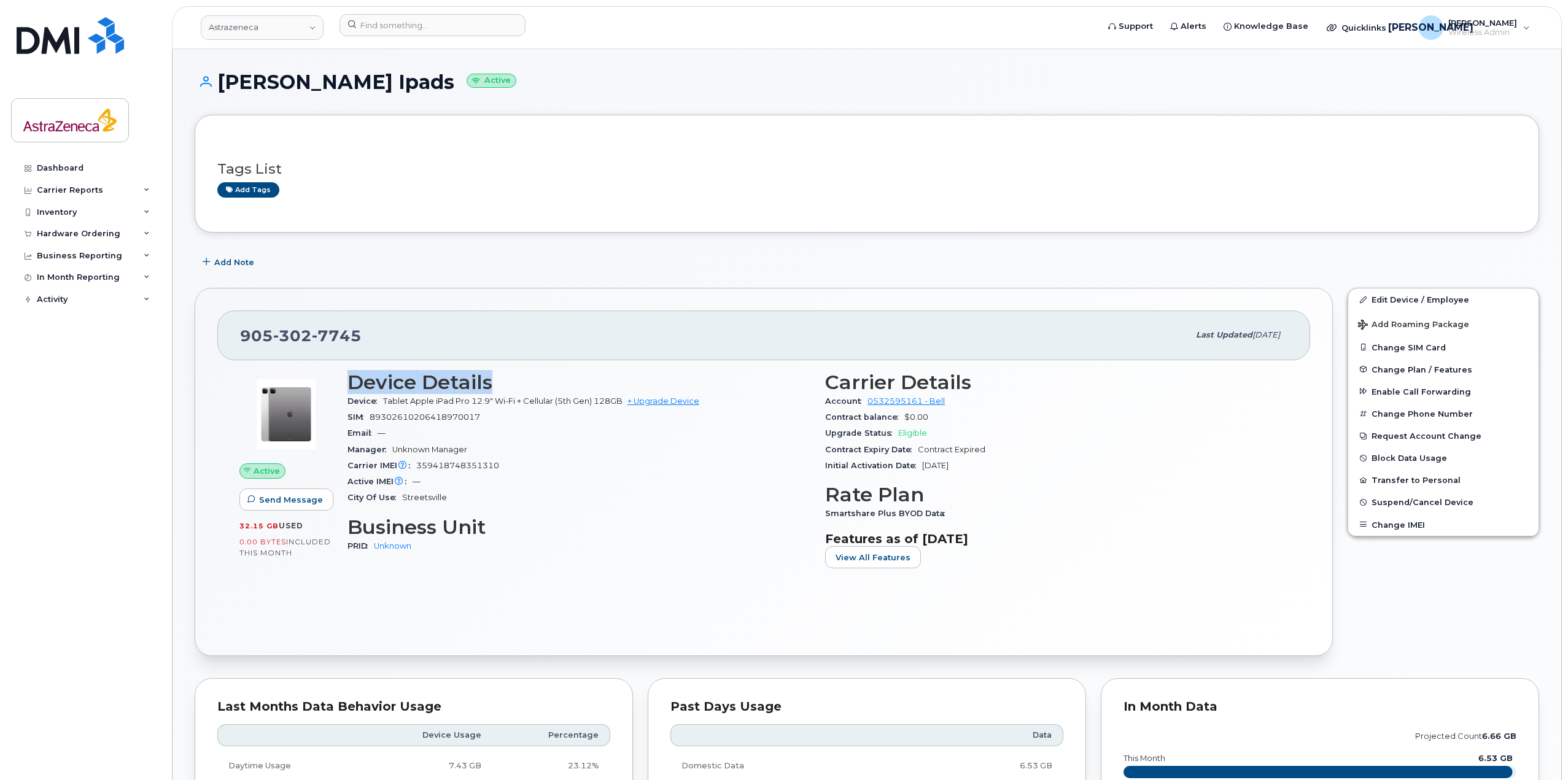
drag, startPoint x: 356, startPoint y: 381, endPoint x: 561, endPoint y: 376, distance: 205.1
click at [560, 376] on h3 "Device Details" at bounding box center [579, 382] width 463 height 22
click at [561, 376] on h3 "Device Details" at bounding box center [579, 382] width 463 height 22
drag, startPoint x: 232, startPoint y: 530, endPoint x: 257, endPoint y: 527, distance: 25.2
click at [257, 528] on div "Active Send Message 32.15 GB  used 0.00 Bytes  included this month" at bounding box center [286, 474] width 108 height 222
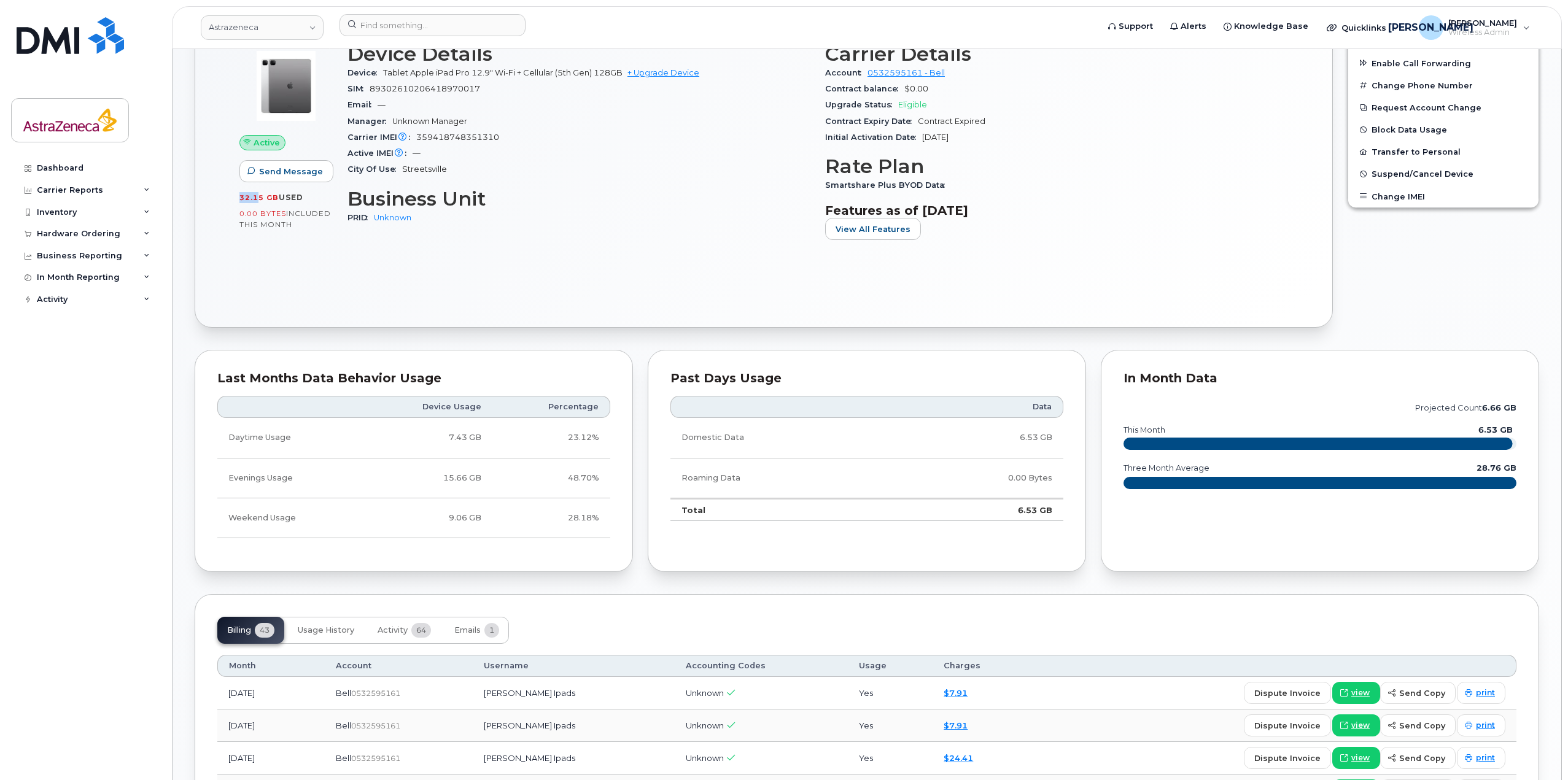
scroll to position [61, 0]
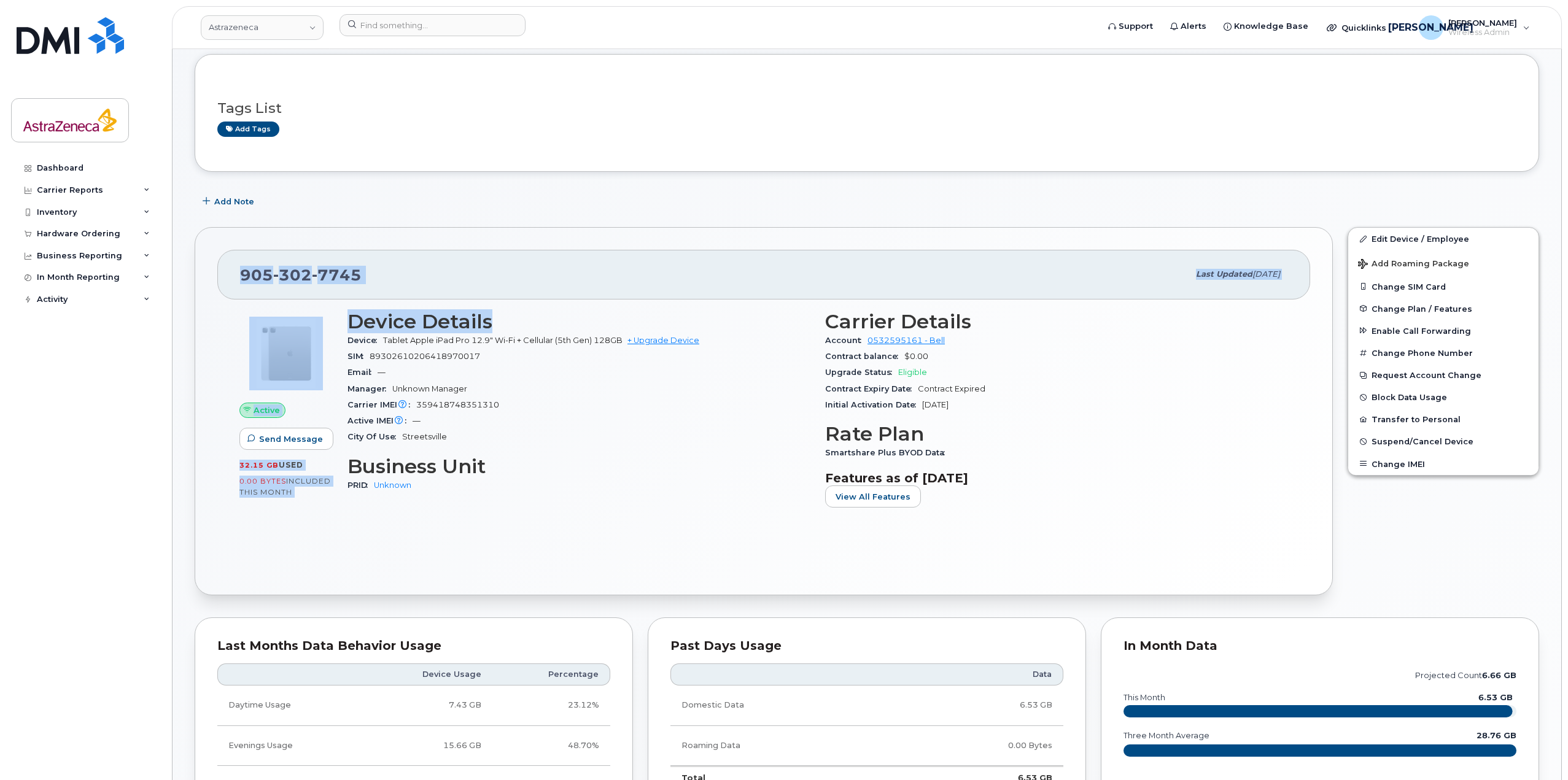
drag, startPoint x: 505, startPoint y: 322, endPoint x: 223, endPoint y: 262, distance: 288.3
click at [223, 262] on div "905 302 7745 Last updated Sep 11, 2025 Active Send Message 32.15 GB  used 0.00 …" at bounding box center [763, 411] width 1138 height 368
click at [383, 290] on div "905 302 7745 Last updated Sep 11, 2025" at bounding box center [763, 273] width 1092 height 49
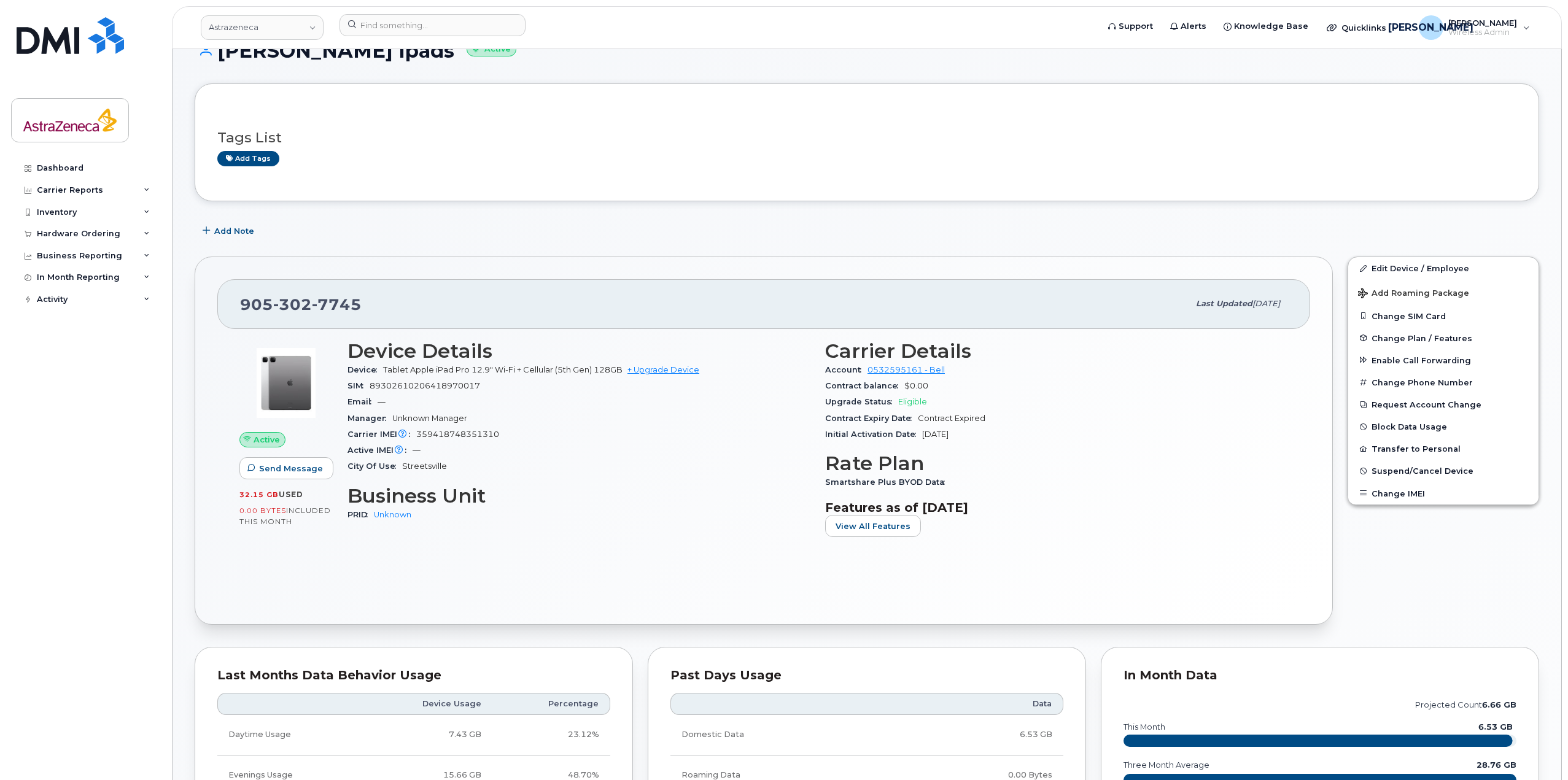
scroll to position [0, 0]
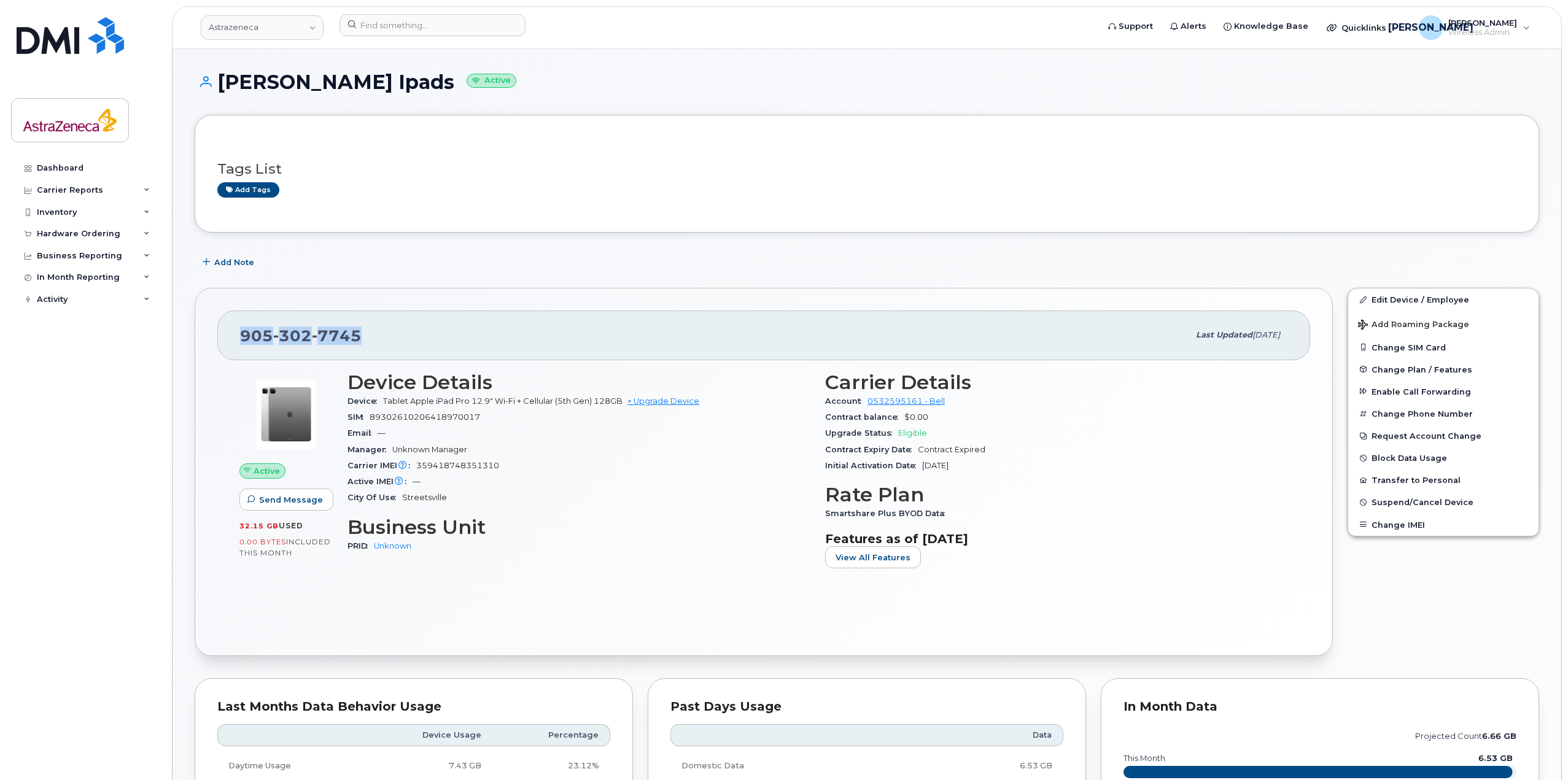
drag, startPoint x: 364, startPoint y: 335, endPoint x: 232, endPoint y: 328, distance: 132.2
click at [232, 328] on div "905 302 7745 Last updated Sep 11, 2025" at bounding box center [763, 334] width 1092 height 49
copy span "905 302 7745"
click at [497, 341] on div "905 302 7745" at bounding box center [713, 335] width 948 height 26
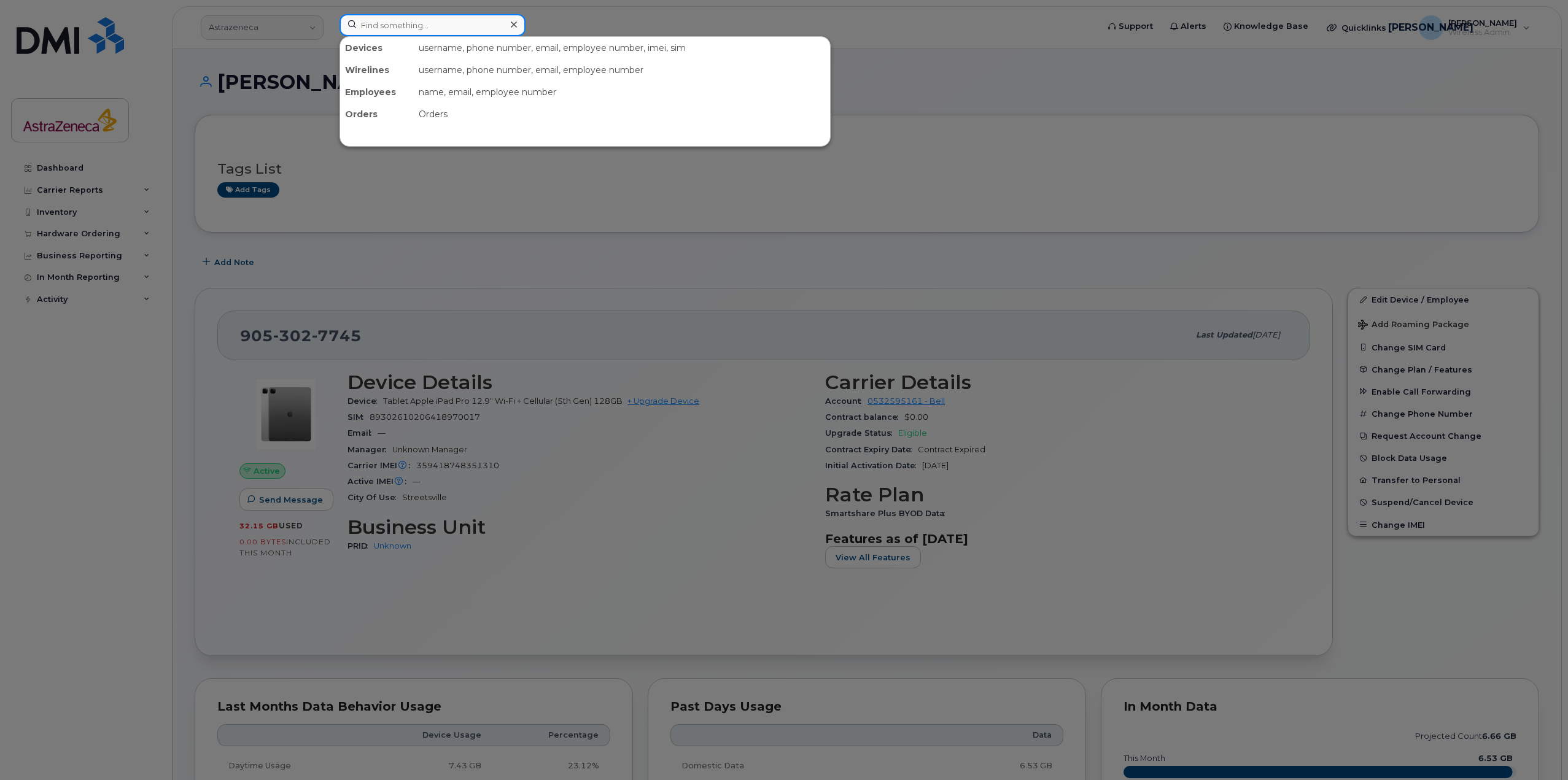
click at [443, 30] on input at bounding box center [433, 25] width 186 height 22
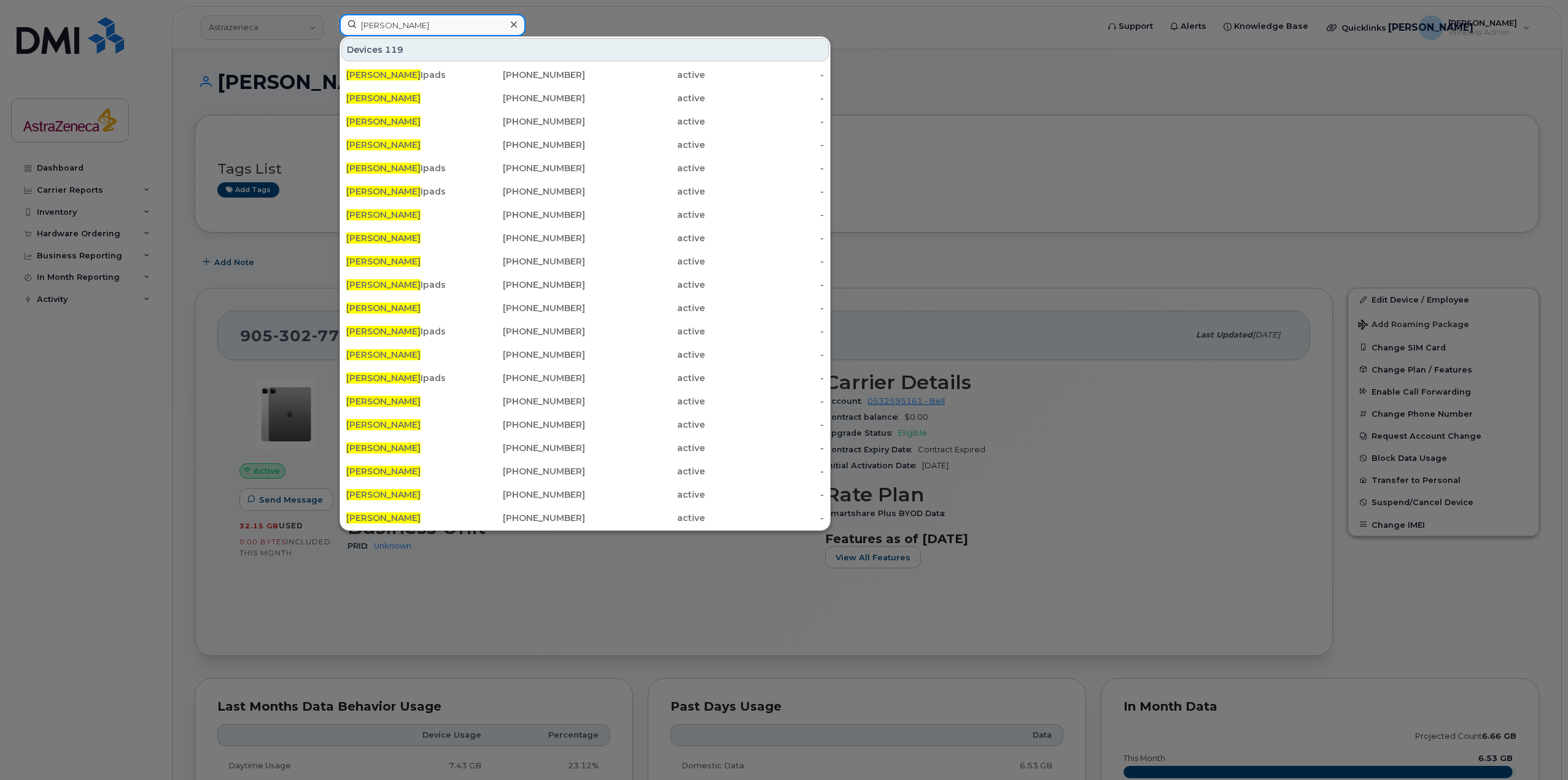
type input "Nick pearce"
